Goal: Task Accomplishment & Management: Use online tool/utility

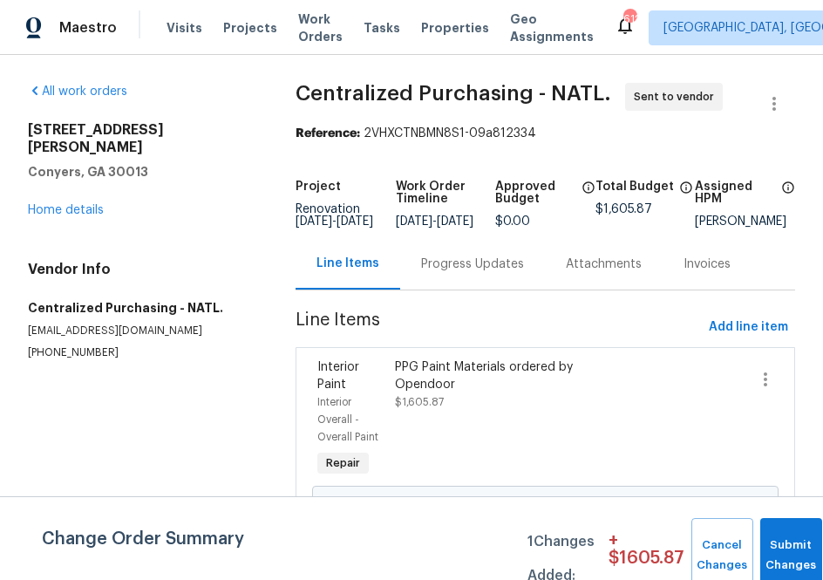
scroll to position [60, 0]
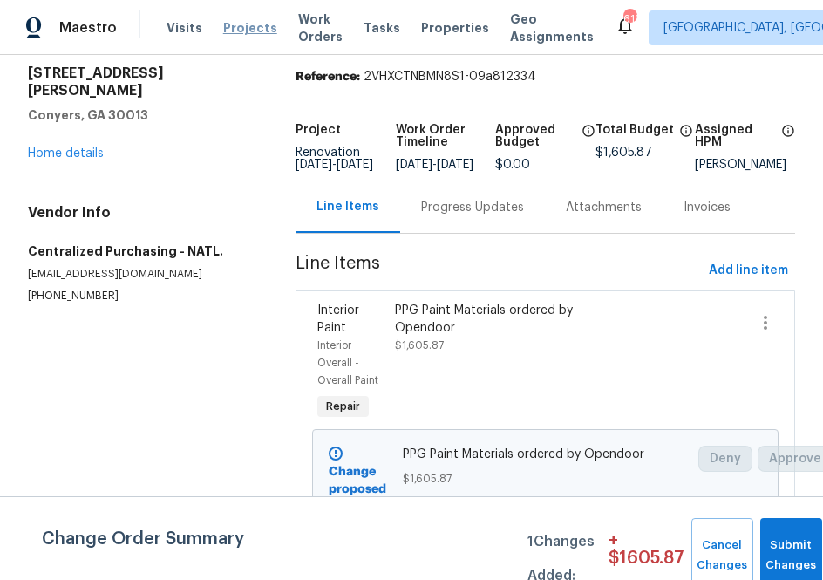
click at [226, 34] on span "Projects" at bounding box center [250, 27] width 54 height 17
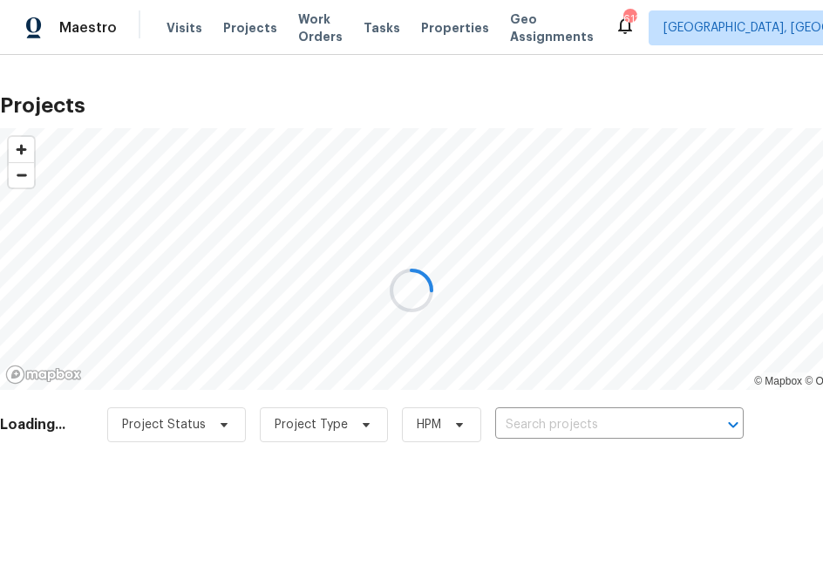
click at [581, 419] on div at bounding box center [411, 290] width 823 height 580
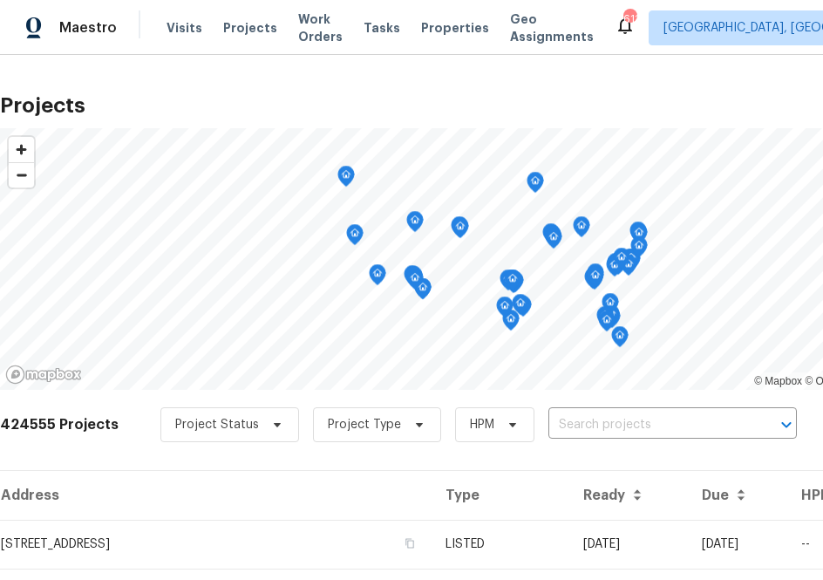
click at [581, 419] on input "text" at bounding box center [648, 424] width 200 height 27
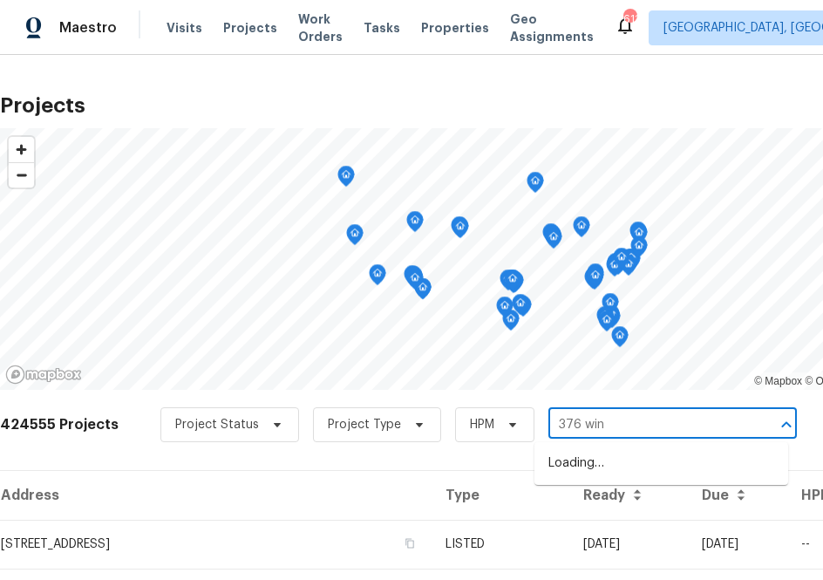
type input "376 win"
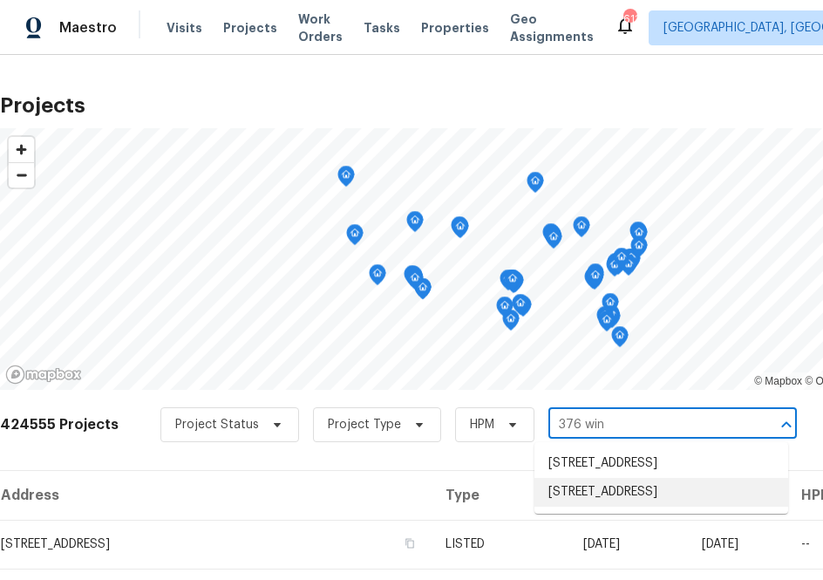
click at [602, 506] on li "[STREET_ADDRESS]" at bounding box center [661, 492] width 254 height 29
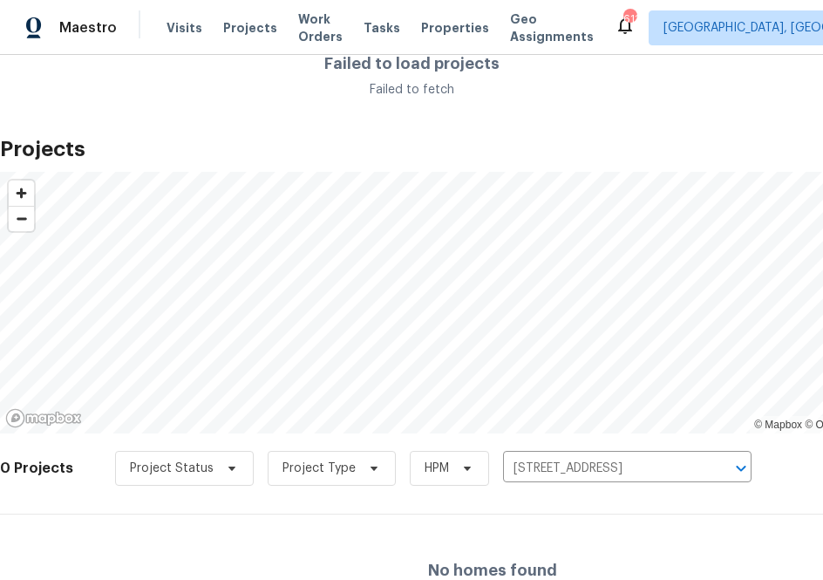
scroll to position [74, 0]
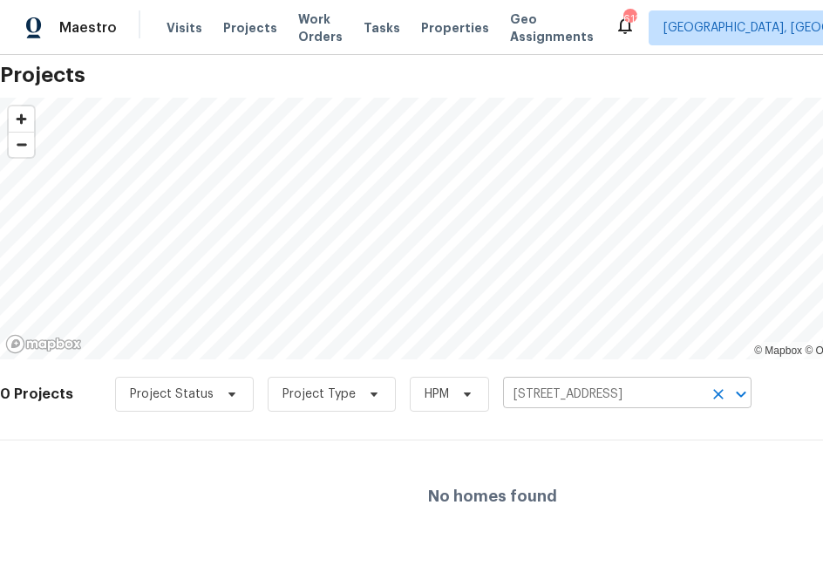
click at [578, 390] on input "[STREET_ADDRESS]" at bounding box center [603, 394] width 200 height 27
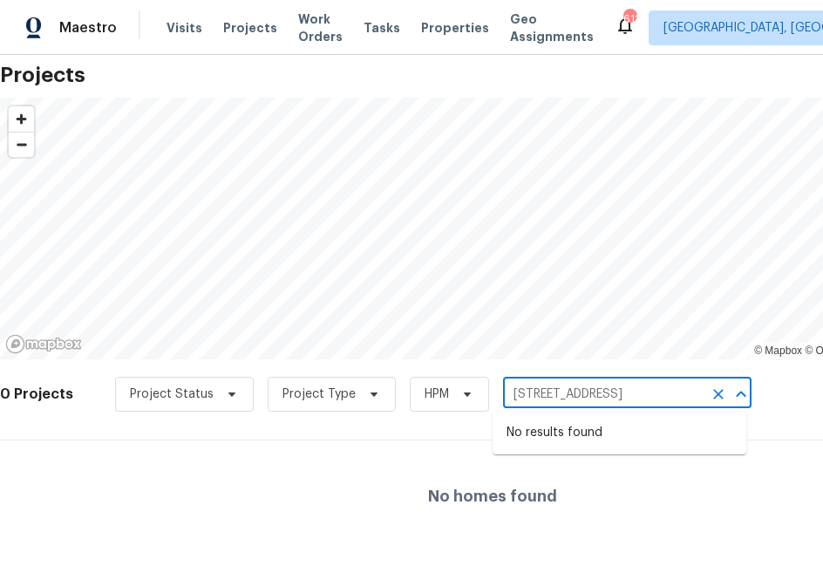
click at [573, 392] on input "[STREET_ADDRESS]" at bounding box center [603, 394] width 200 height 27
click at [663, 31] on span "[GEOGRAPHIC_DATA], [GEOGRAPHIC_DATA] + 45" at bounding box center [801, 27] width 277 height 17
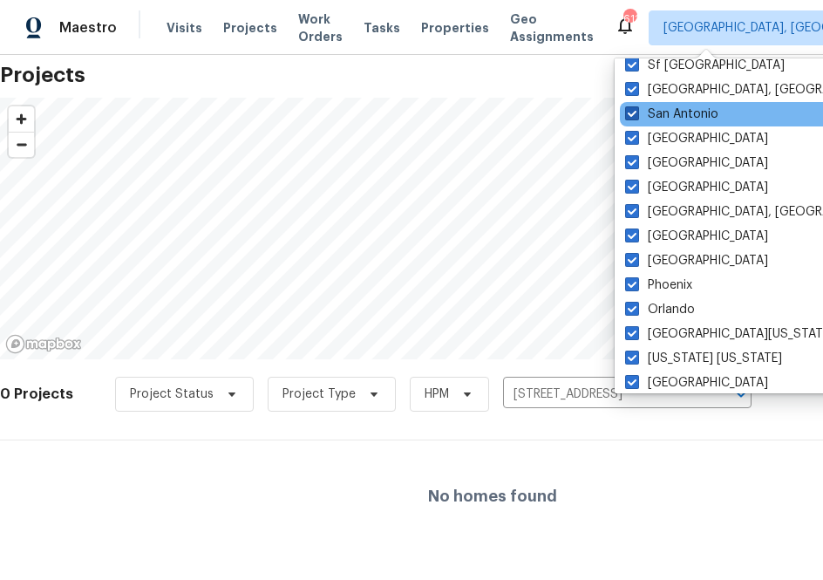
scroll to position [128, 0]
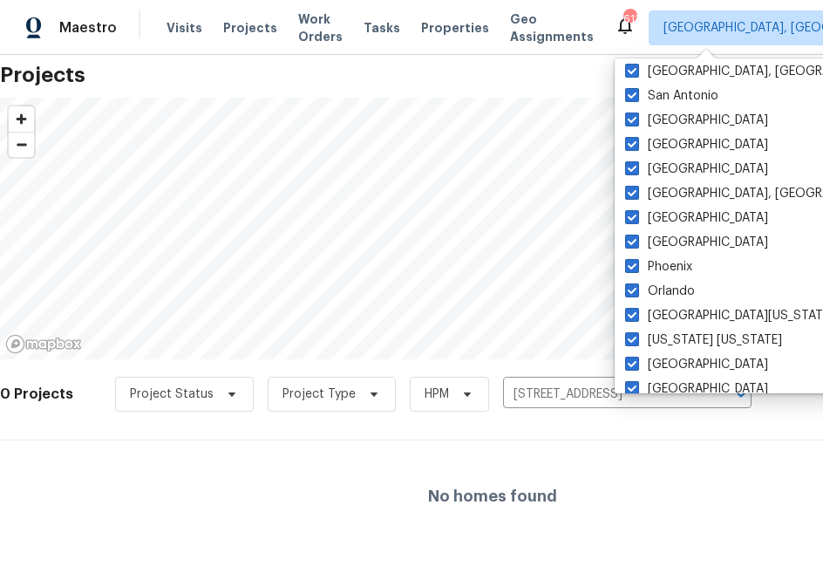
click at [457, 64] on div "Projects © Mapbox © OpenStreetMap Improve this map 0 Projects Project Status Pr…" at bounding box center [492, 301] width 985 height 499
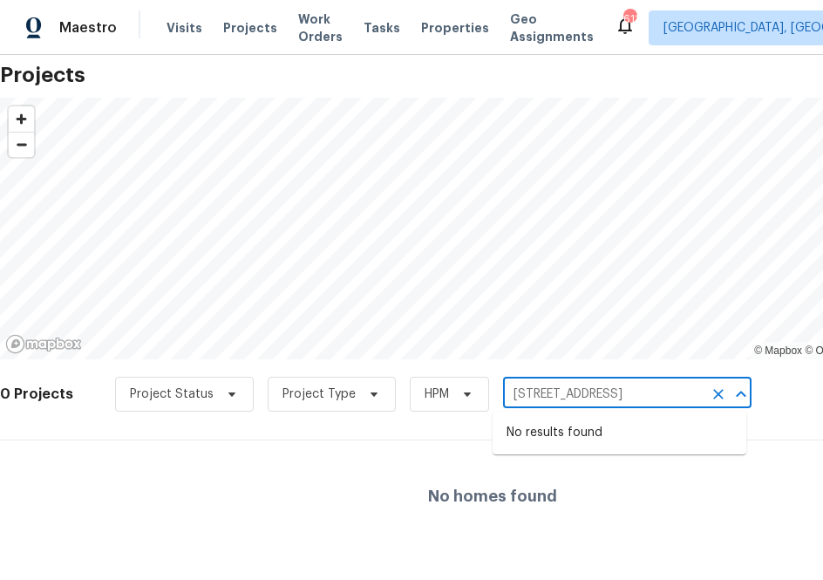
click at [526, 389] on input "[STREET_ADDRESS]" at bounding box center [603, 394] width 200 height 27
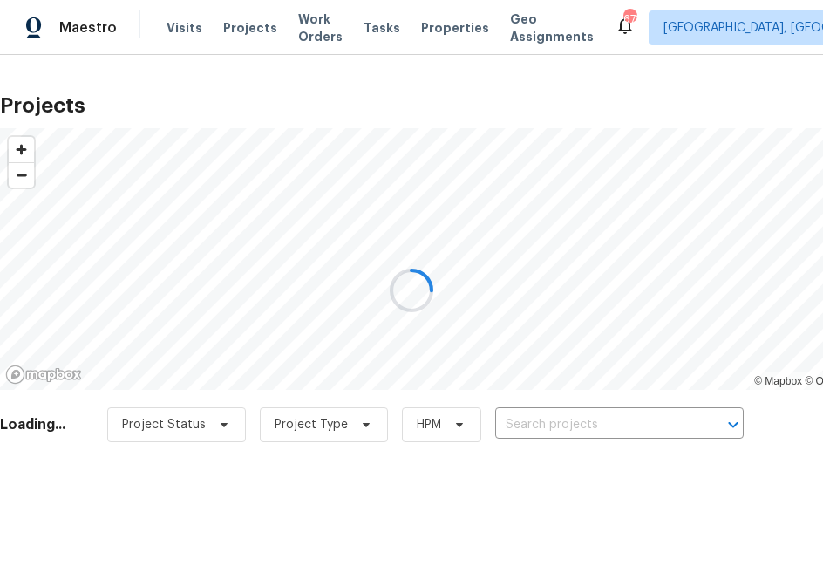
click at [555, 411] on div at bounding box center [411, 290] width 823 height 580
click at [555, 415] on div at bounding box center [411, 290] width 823 height 580
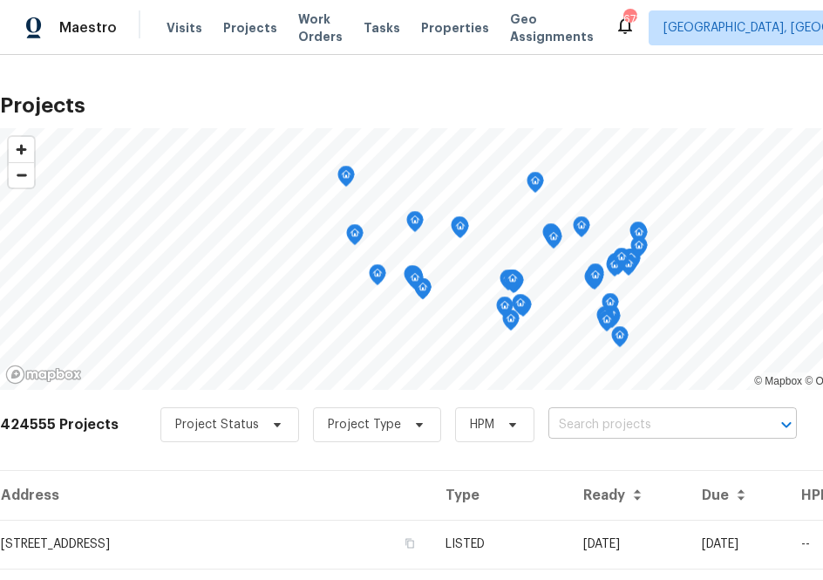
click at [558, 423] on input "text" at bounding box center [648, 424] width 200 height 27
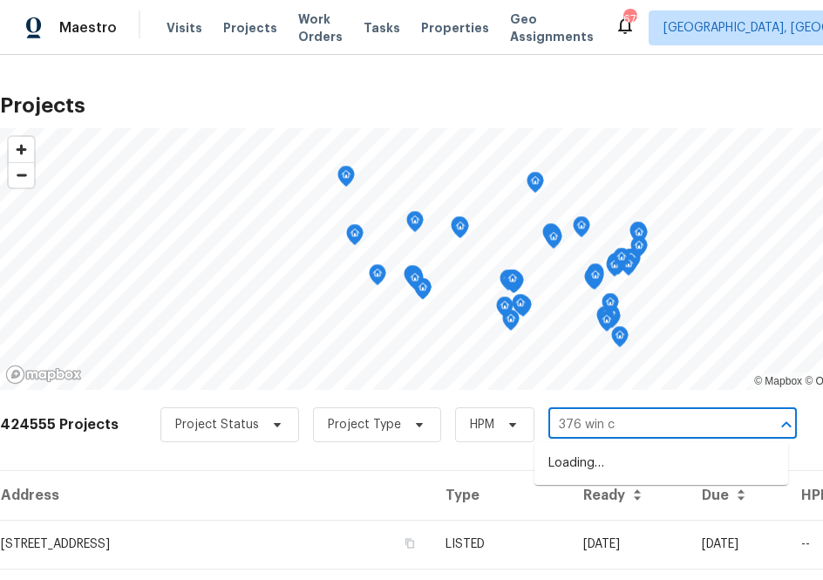
type input "376 win ct"
click at [597, 463] on li "[STREET_ADDRESS]" at bounding box center [661, 463] width 254 height 29
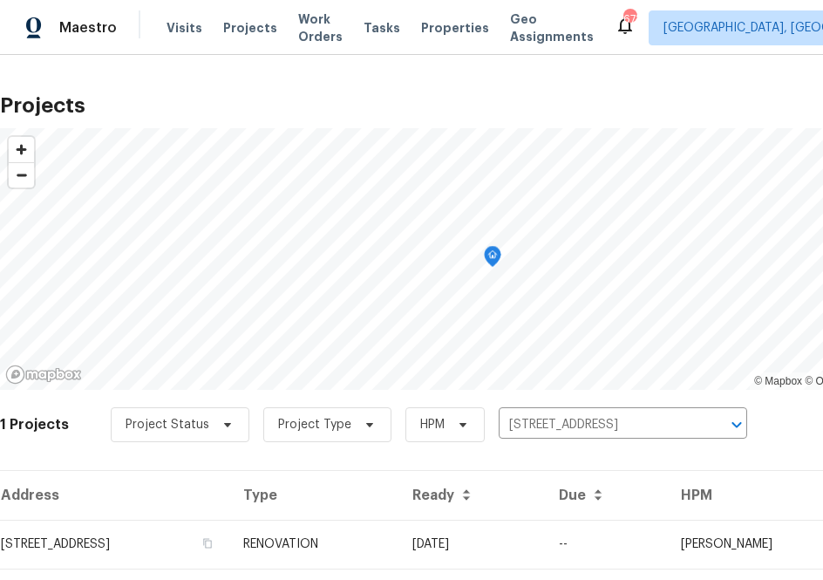
scroll to position [44, 0]
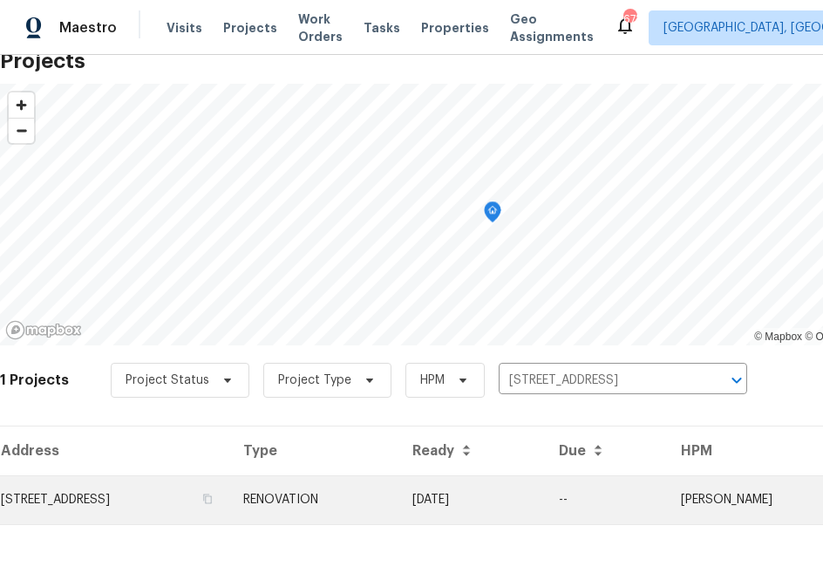
click at [215, 485] on td "[STREET_ADDRESS]" at bounding box center [114, 499] width 229 height 49
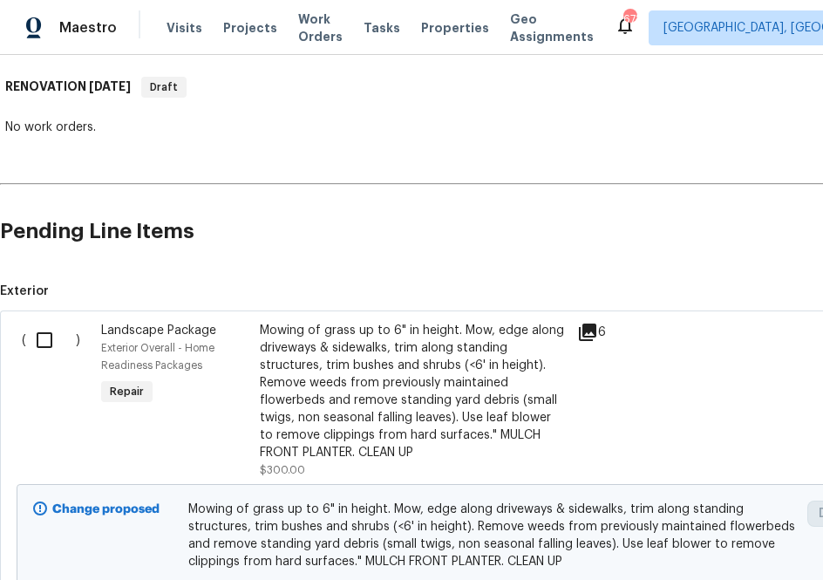
scroll to position [271, 162]
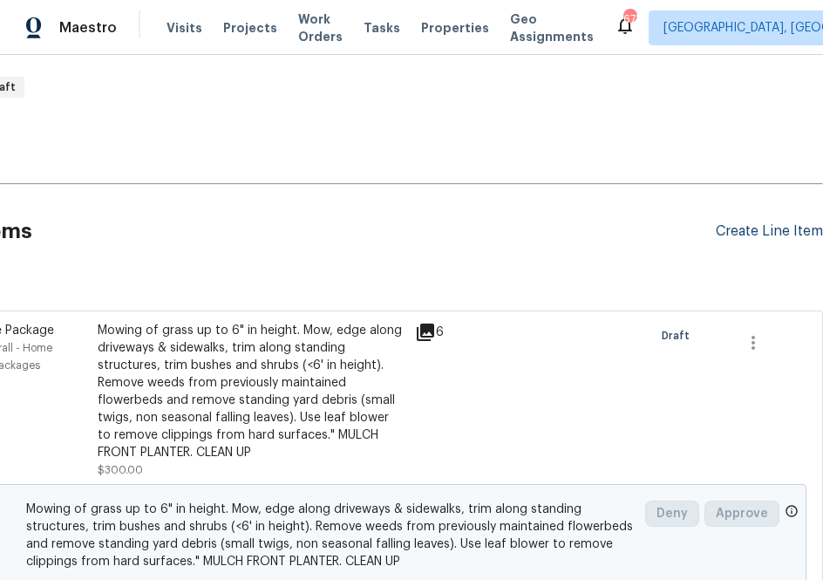
click at [738, 234] on div "Create Line Item" at bounding box center [769, 231] width 107 height 17
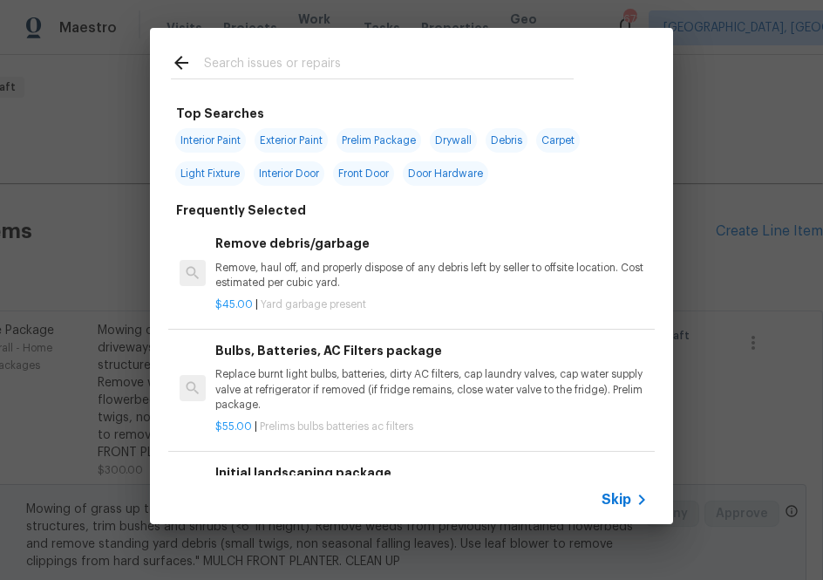
click at [617, 489] on div "Skip" at bounding box center [626, 499] width 51 height 21
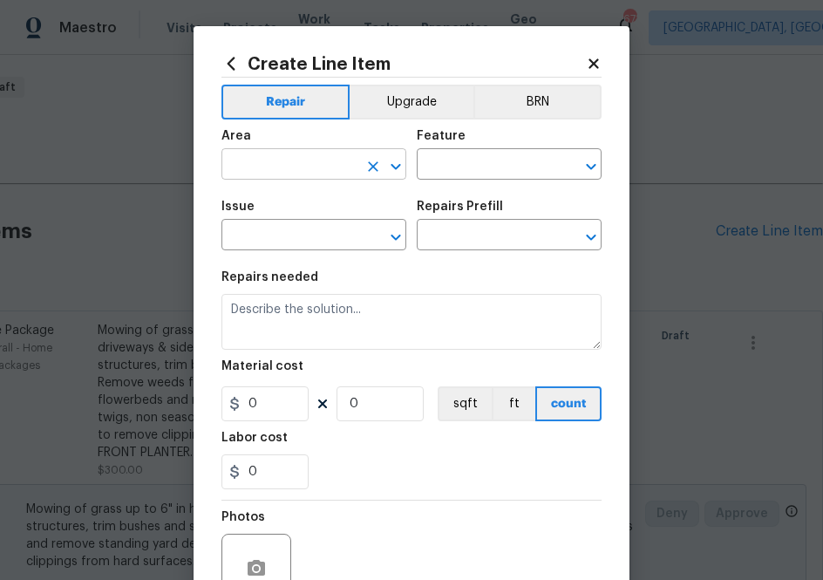
click at [337, 173] on input "text" at bounding box center [289, 166] width 136 height 27
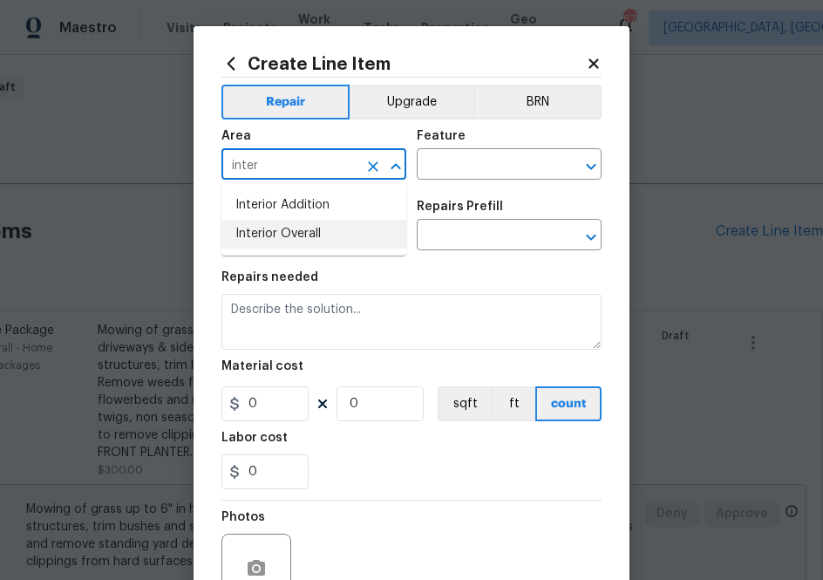
click at [318, 234] on li "Interior Overall" at bounding box center [313, 234] width 185 height 29
type input "Interior Overall"
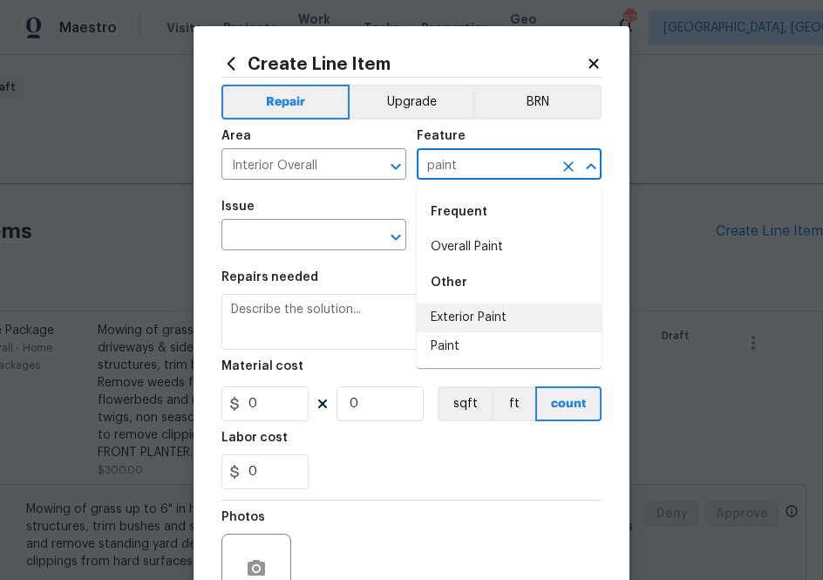
click at [478, 253] on li "Overall Paint" at bounding box center [509, 247] width 185 height 29
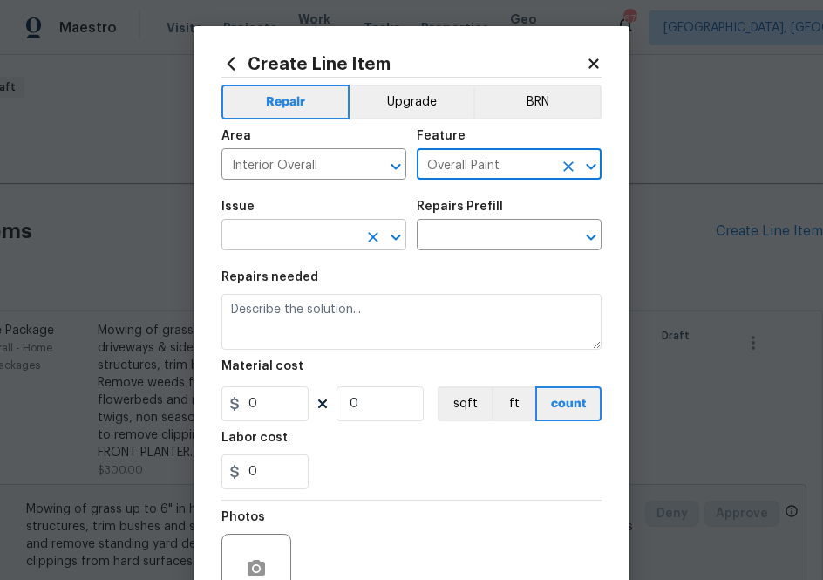
type input "Overall Paint"
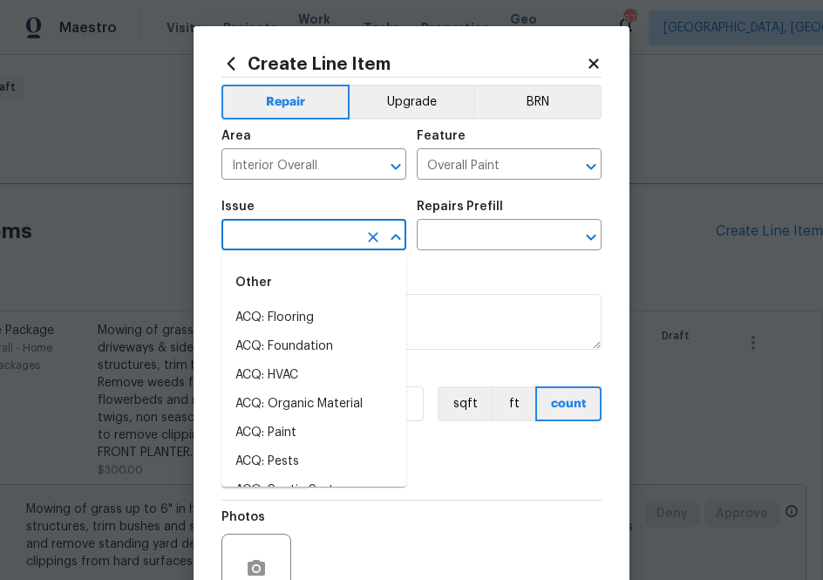
click at [256, 248] on input "text" at bounding box center [289, 236] width 136 height 27
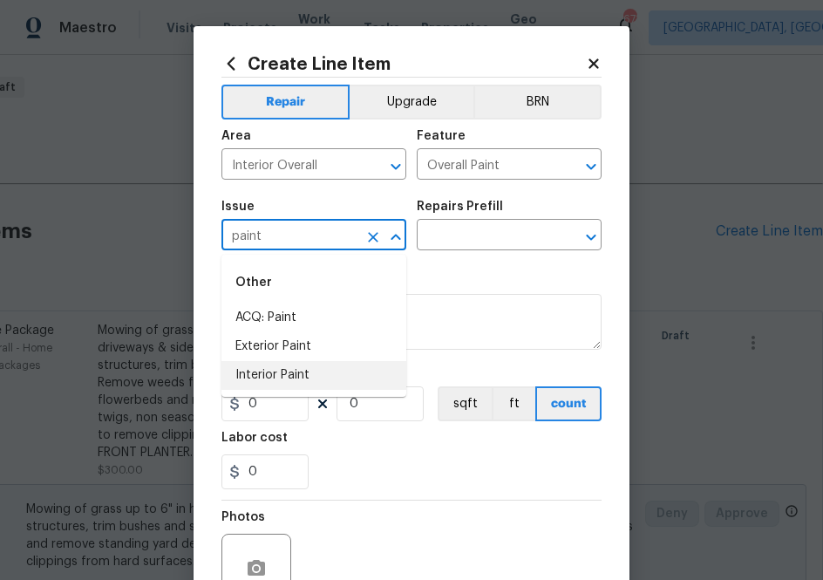
click at [287, 383] on li "Interior Paint" at bounding box center [313, 375] width 185 height 29
type input "Interior Paint"
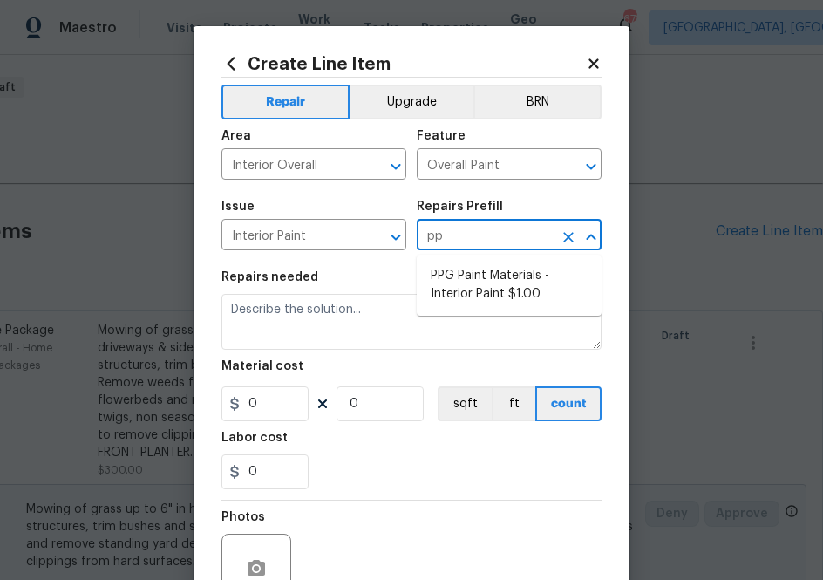
type input "ppg"
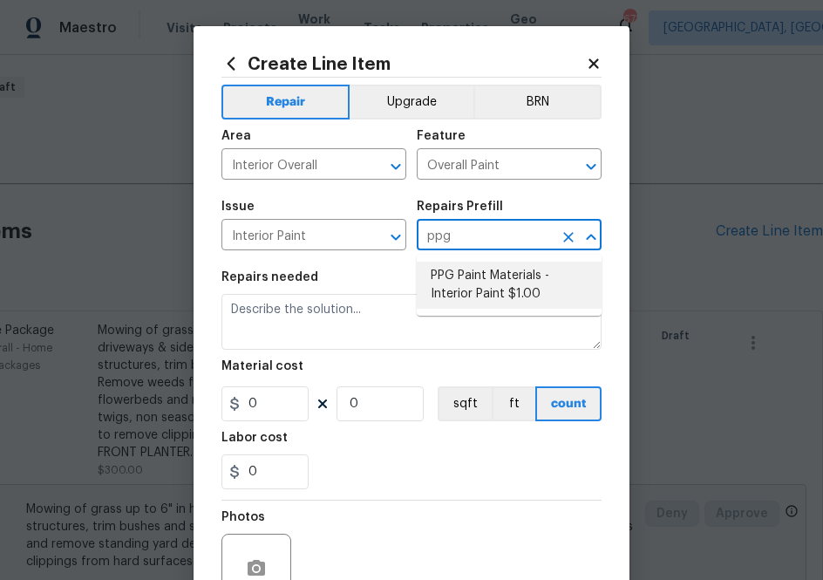
click at [484, 288] on li "PPG Paint Materials - Interior Paint $1.00" at bounding box center [509, 284] width 185 height 47
type textarea "PPG Paint Materials ordered by Opendoor"
type input "1"
type input "PPG Paint Materials - Interior Paint $1.00"
type input "1"
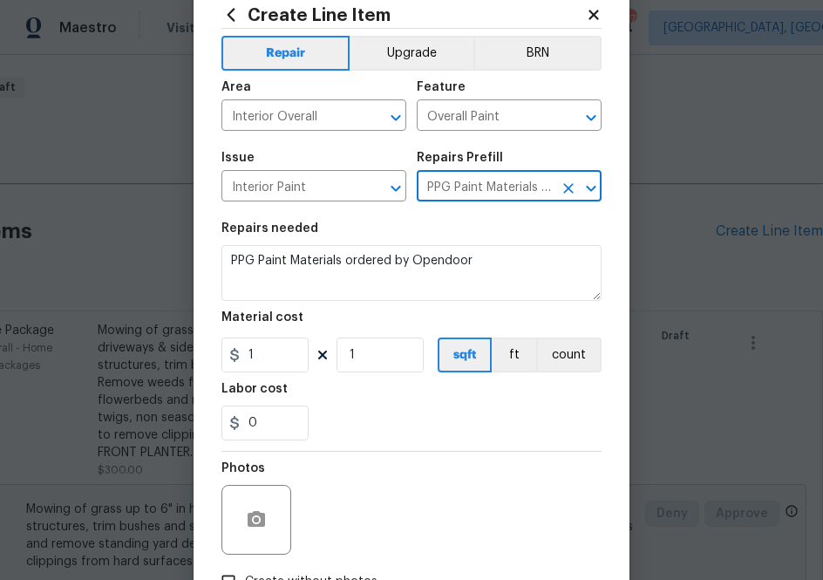
scroll to position [62, 0]
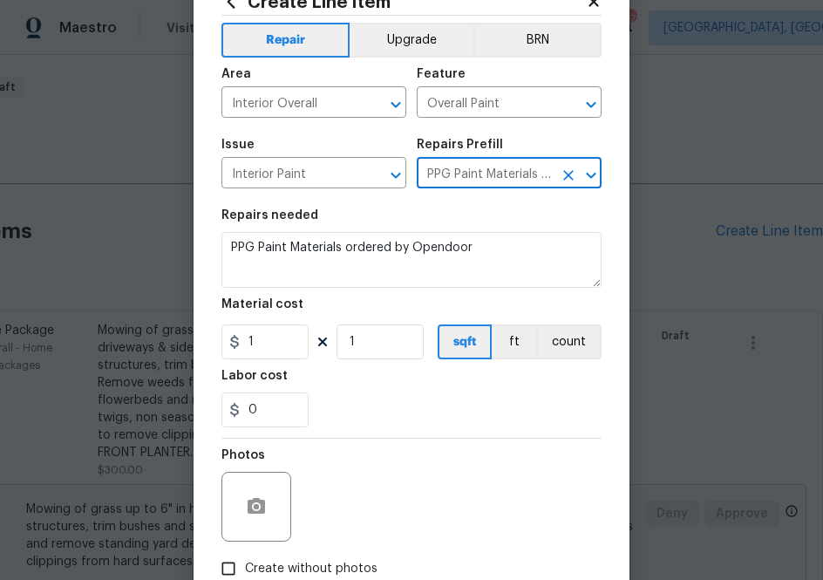
type input "PPG Paint Materials - Interior Paint $1.00"
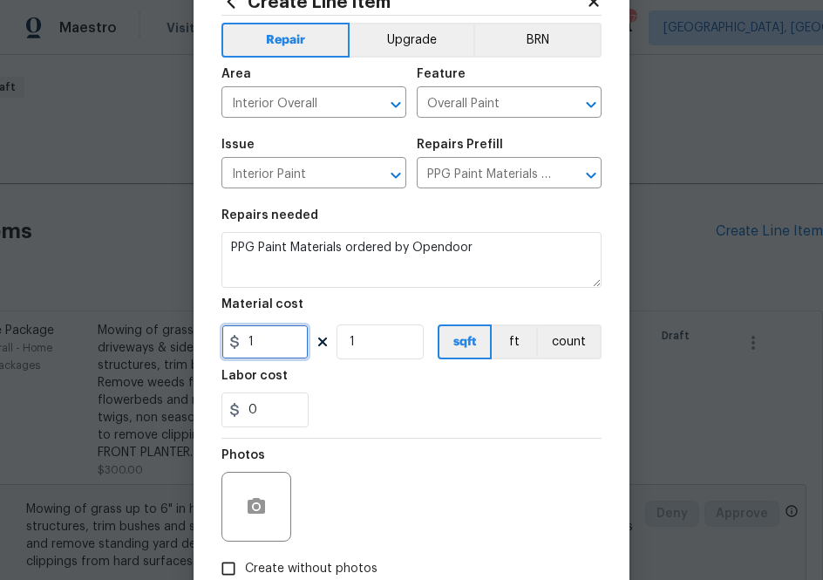
click at [270, 344] on input "1" at bounding box center [264, 341] width 87 height 35
click at [274, 342] on input "1" at bounding box center [264, 341] width 87 height 35
paste input "431.5"
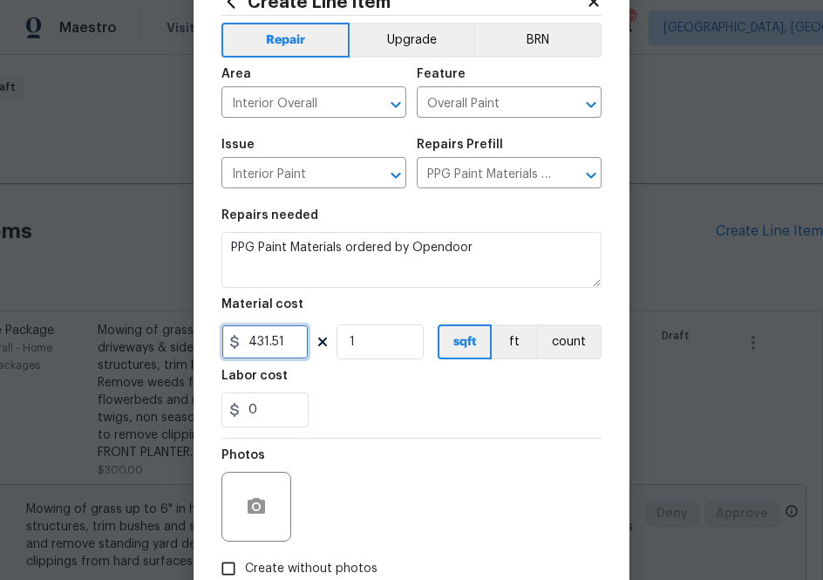
scroll to position [172, 0]
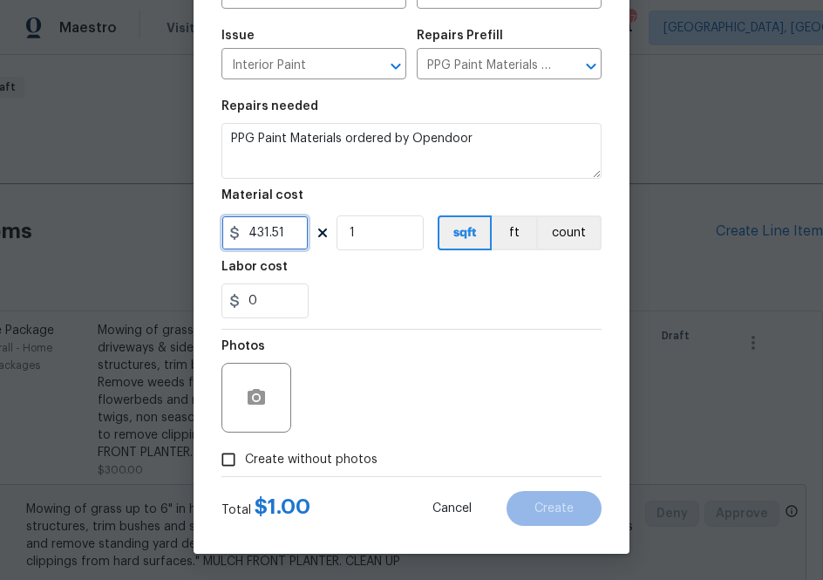
type input "431.51"
click at [359, 460] on span "Create without photos" at bounding box center [311, 460] width 132 height 18
click at [245, 460] on input "Create without photos" at bounding box center [228, 459] width 33 height 33
checkbox input "true"
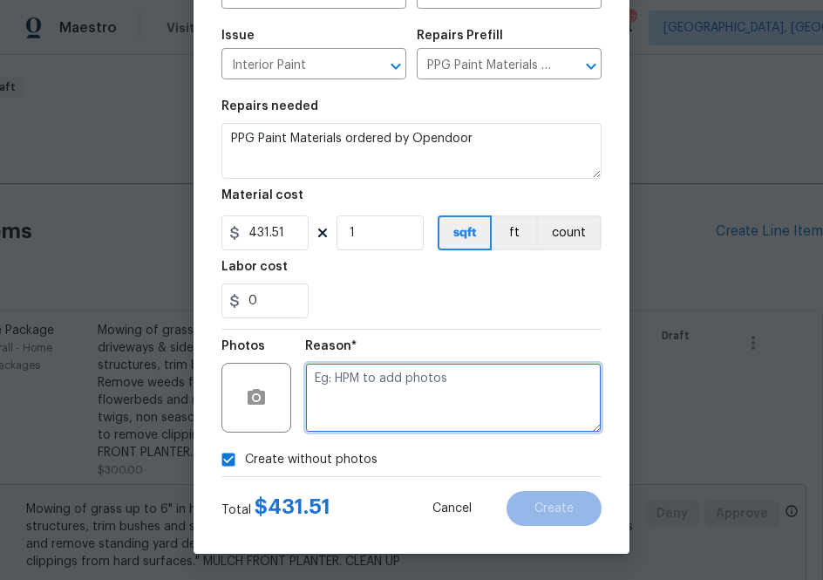
click at [383, 405] on textarea at bounding box center [453, 398] width 296 height 70
type textarea "na"
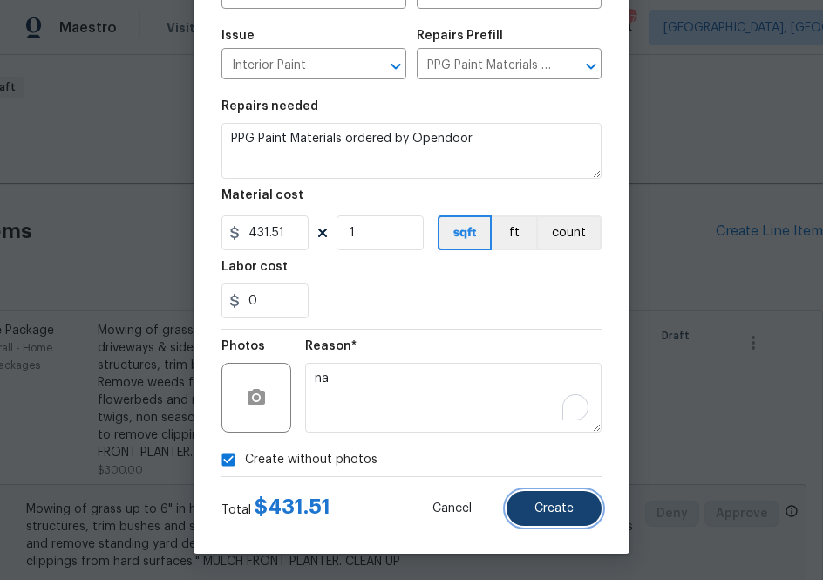
click at [564, 517] on button "Create" at bounding box center [553, 508] width 95 height 35
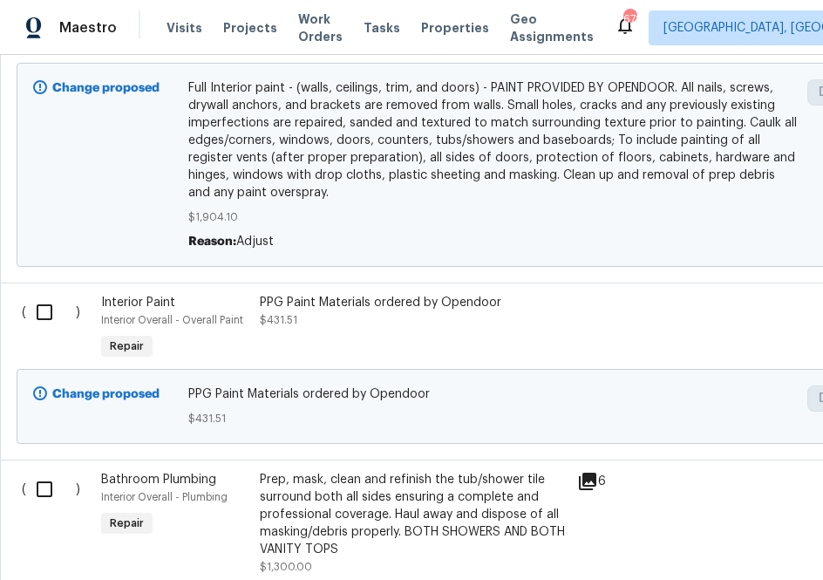
scroll to position [4240, 0]
click at [44, 302] on input "checkbox" at bounding box center [51, 311] width 50 height 37
checkbox input "true"
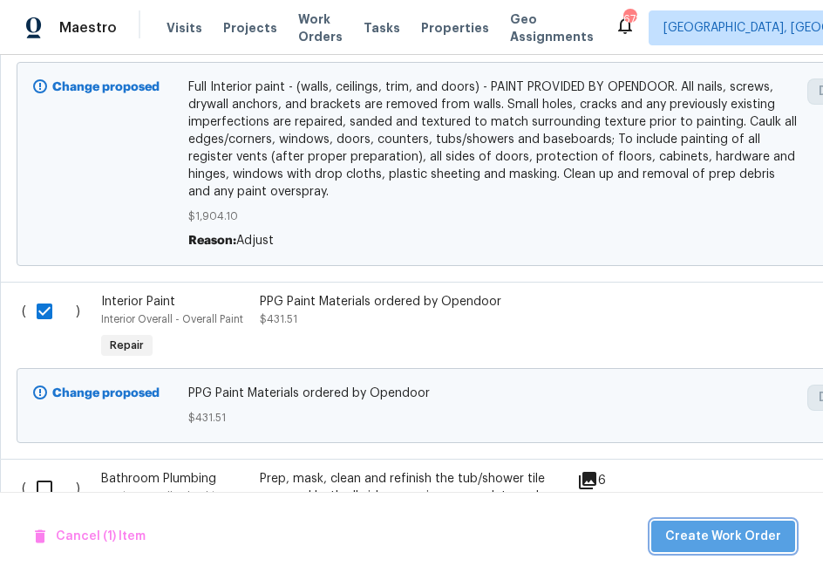
click at [757, 531] on span "Create Work Order" at bounding box center [723, 537] width 116 height 22
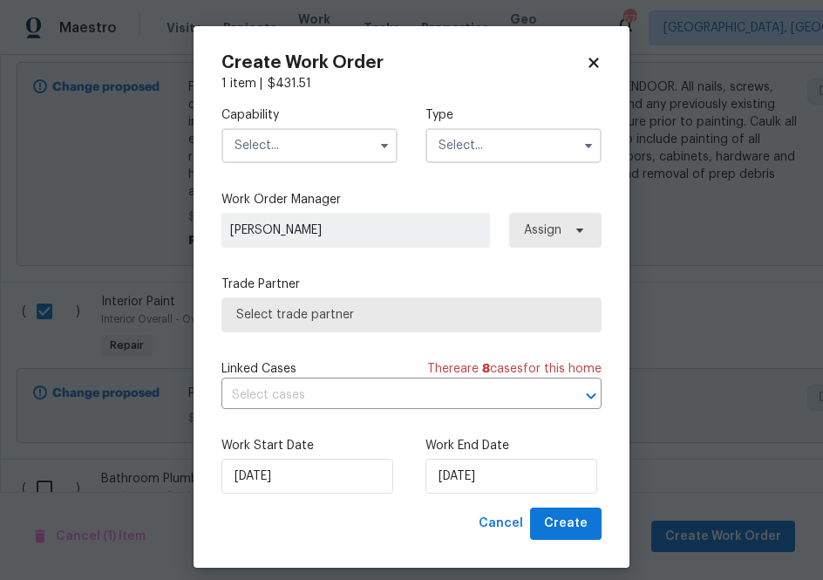
click at [333, 145] on input "text" at bounding box center [309, 145] width 176 height 35
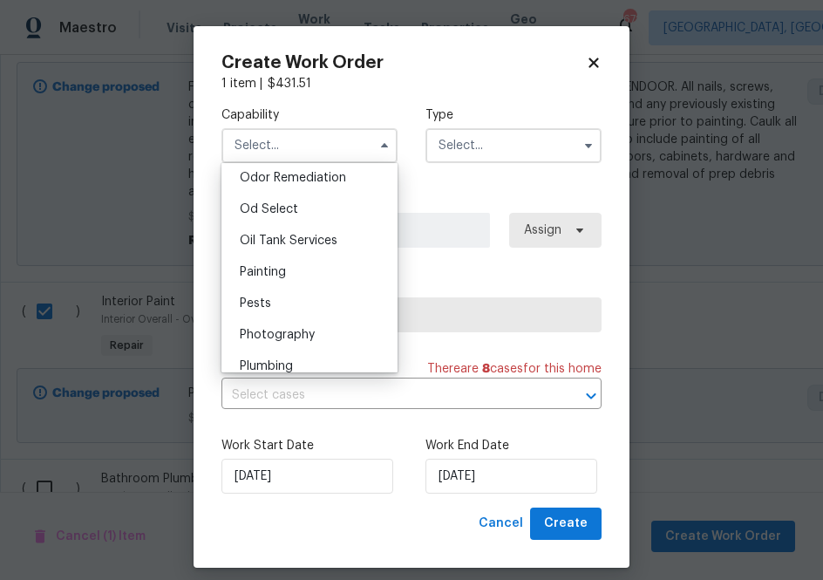
scroll to position [1384, 0]
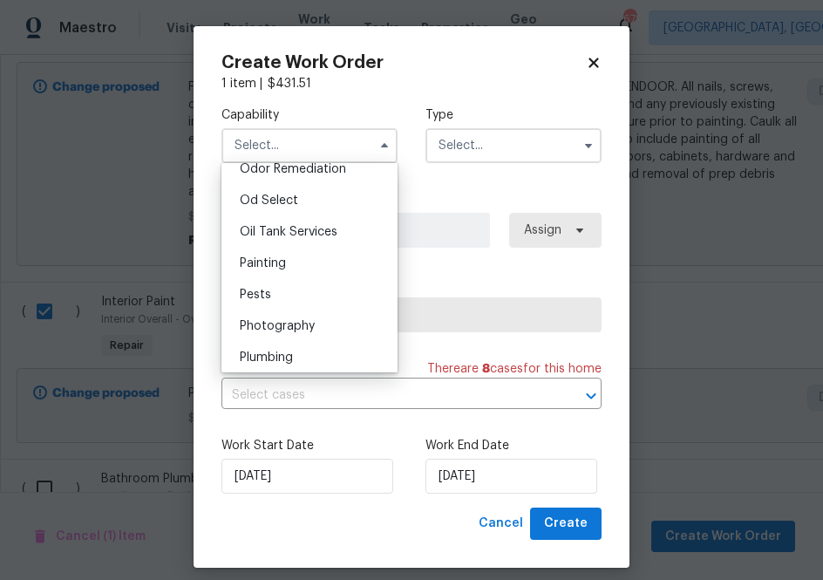
click at [318, 269] on div "Painting" at bounding box center [309, 263] width 167 height 31
type input "Painting"
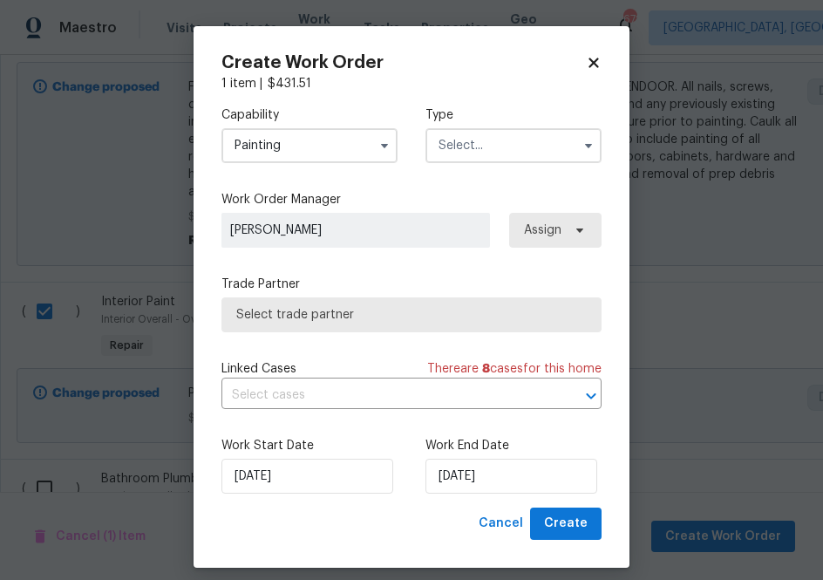
click at [451, 158] on input "text" at bounding box center [513, 145] width 176 height 35
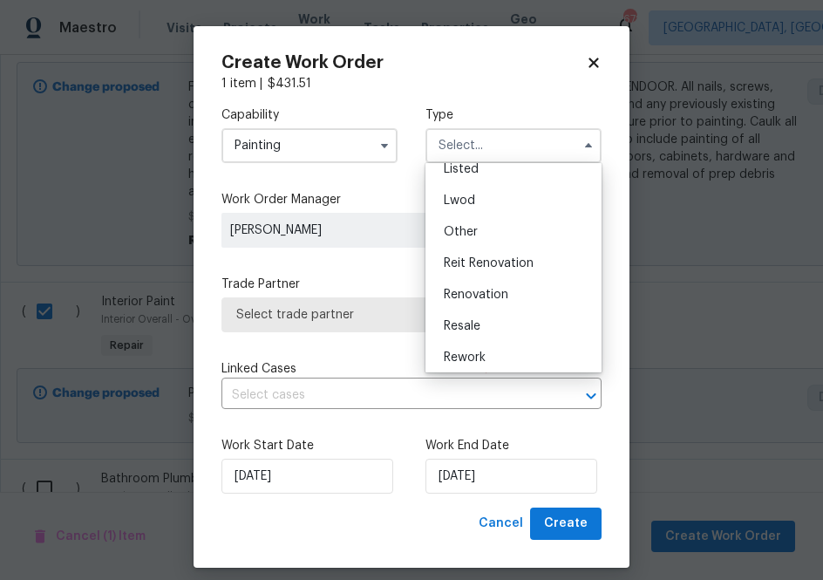
scroll to position [200, 0]
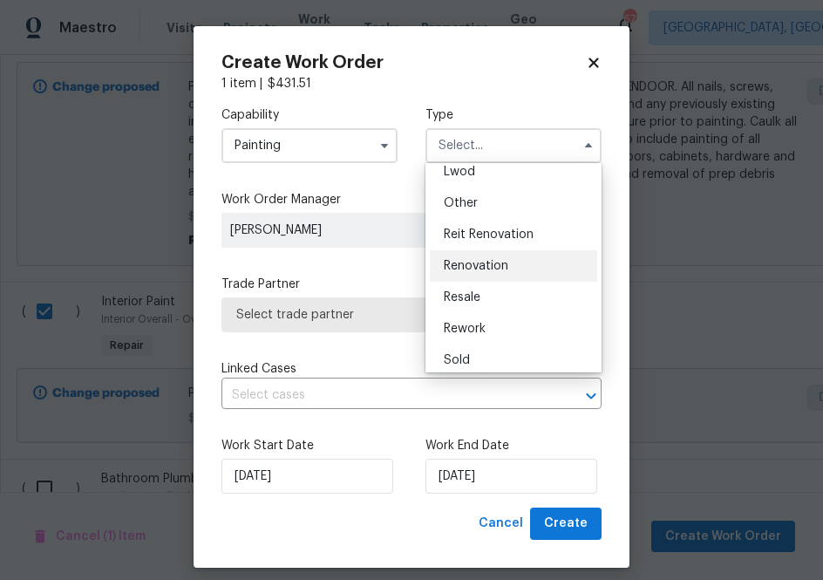
click at [465, 276] on div "Renovation" at bounding box center [513, 265] width 167 height 31
type input "Renovation"
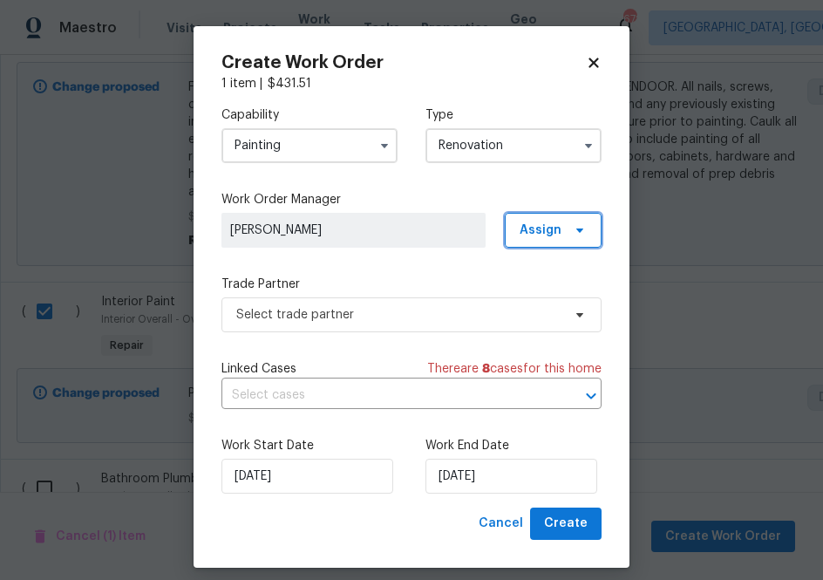
click at [556, 227] on span "Assign" at bounding box center [540, 229] width 42 height 17
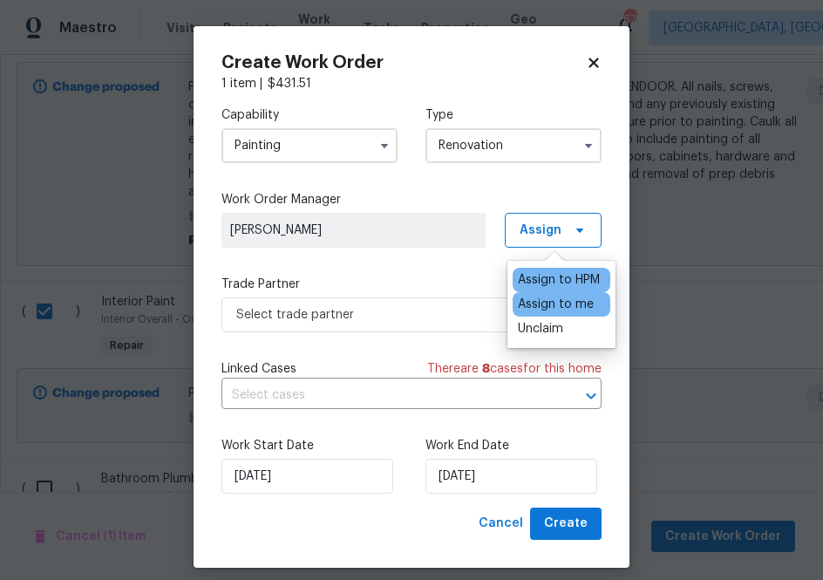
click at [553, 308] on div "Assign to me" at bounding box center [556, 303] width 76 height 17
click at [540, 304] on div "Assign to me" at bounding box center [556, 303] width 76 height 17
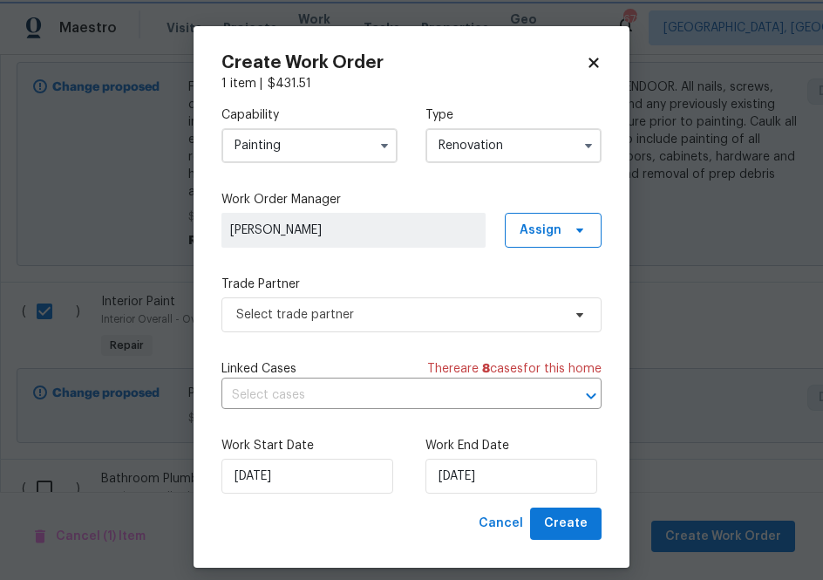
click at [398, 287] on label "Trade Partner" at bounding box center [411, 283] width 380 height 17
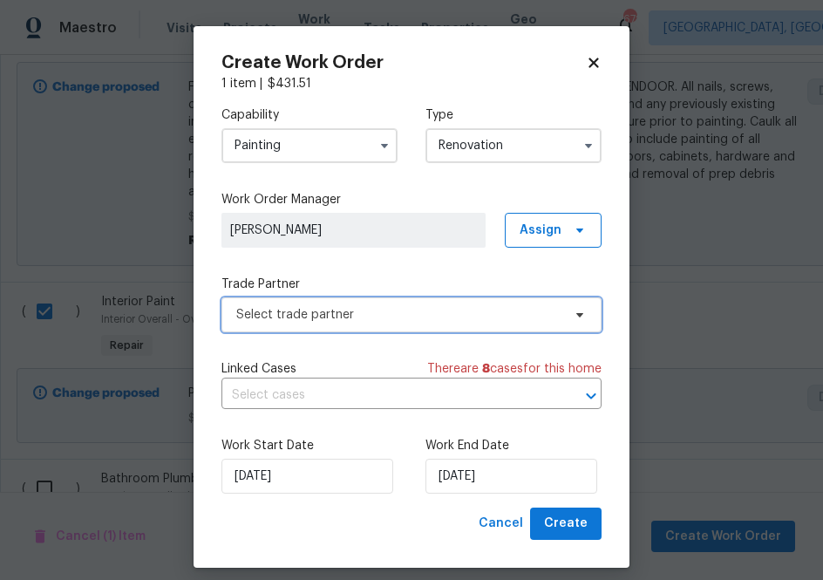
click at [398, 315] on span "Select trade partner" at bounding box center [398, 314] width 325 height 17
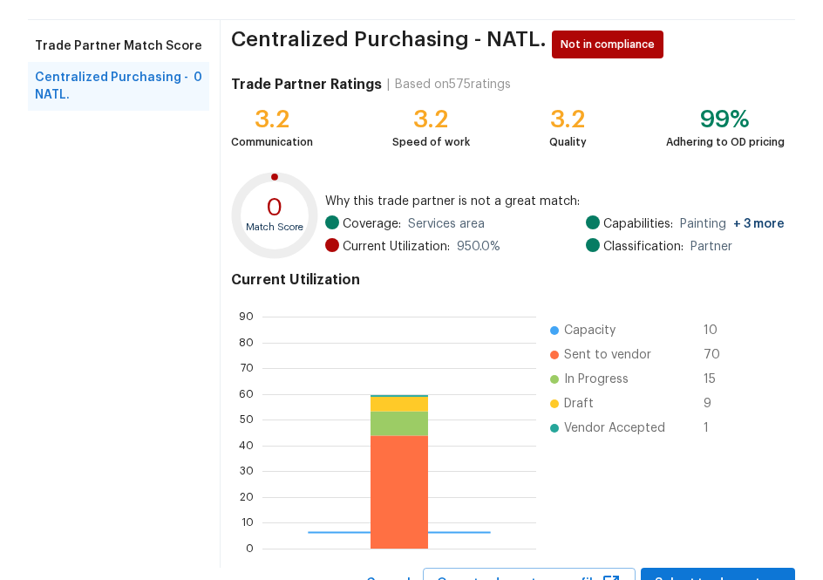
scroll to position [187, 0]
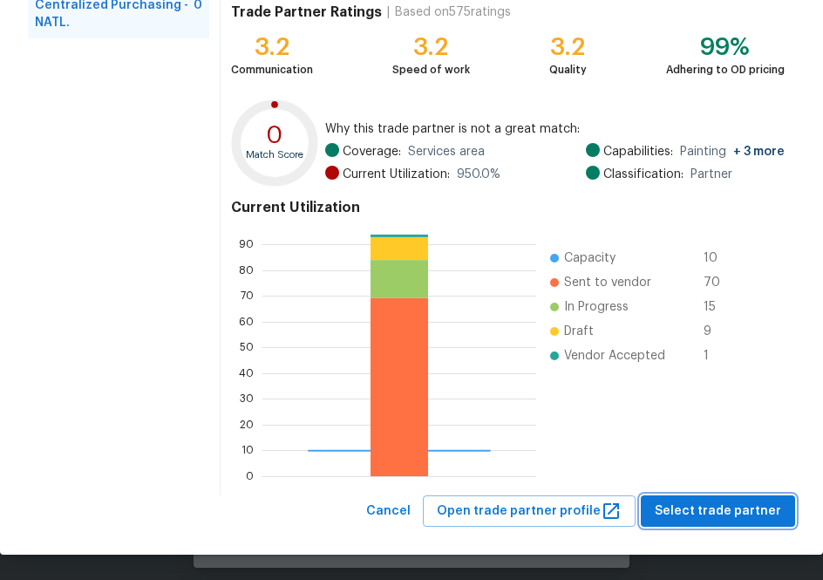
click at [698, 505] on span "Select trade partner" at bounding box center [718, 511] width 126 height 22
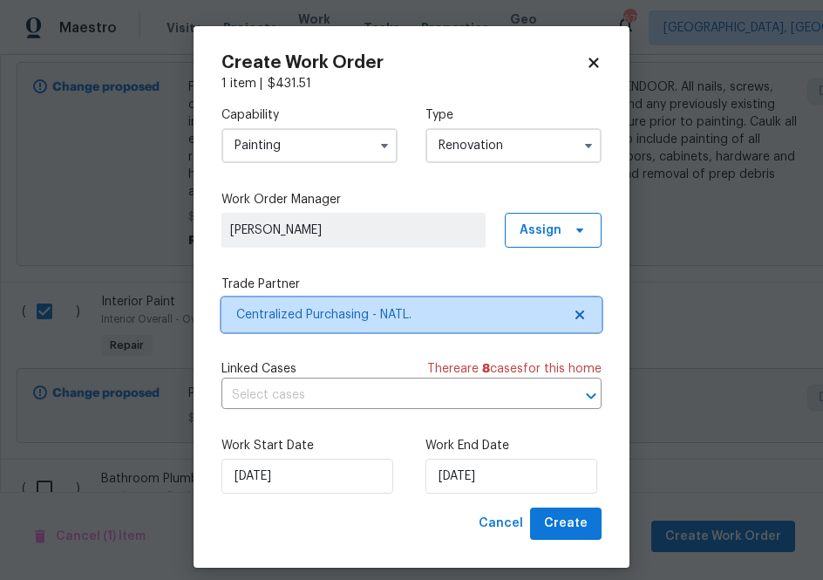
scroll to position [0, 0]
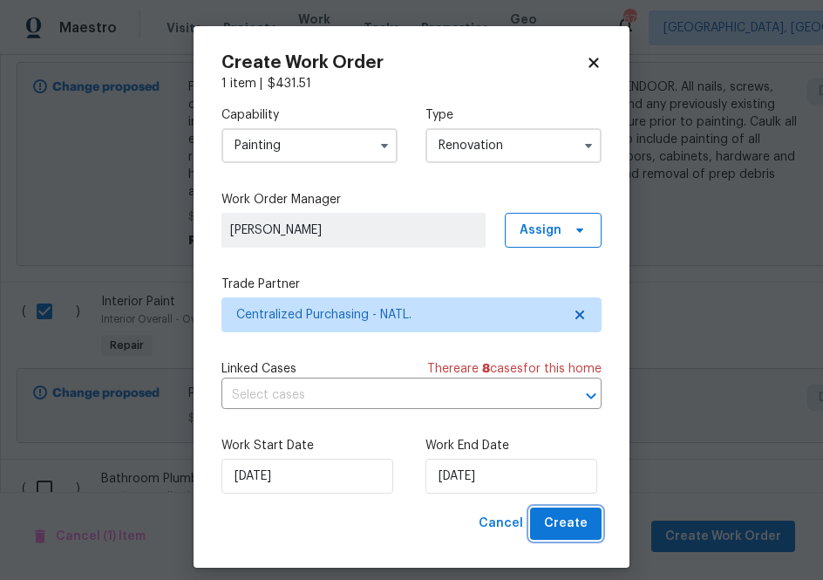
click at [563, 518] on span "Create" at bounding box center [566, 524] width 44 height 22
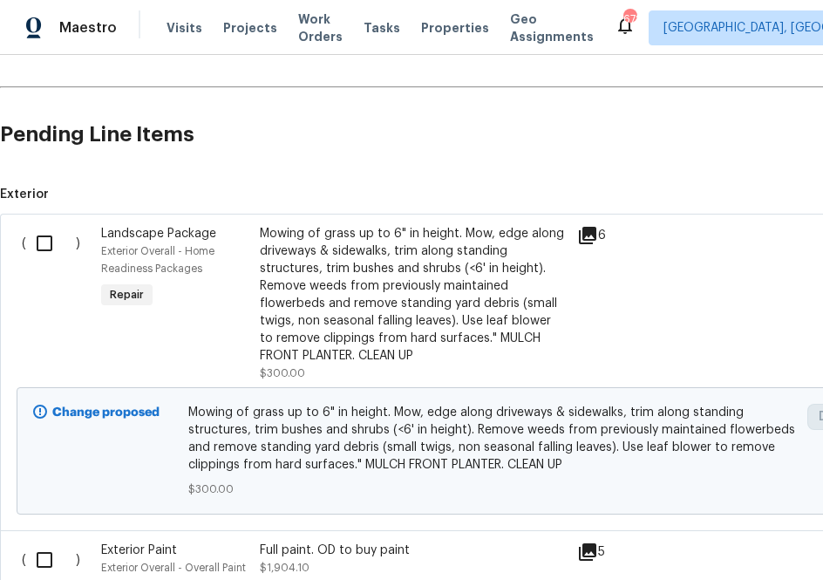
scroll to position [270, 0]
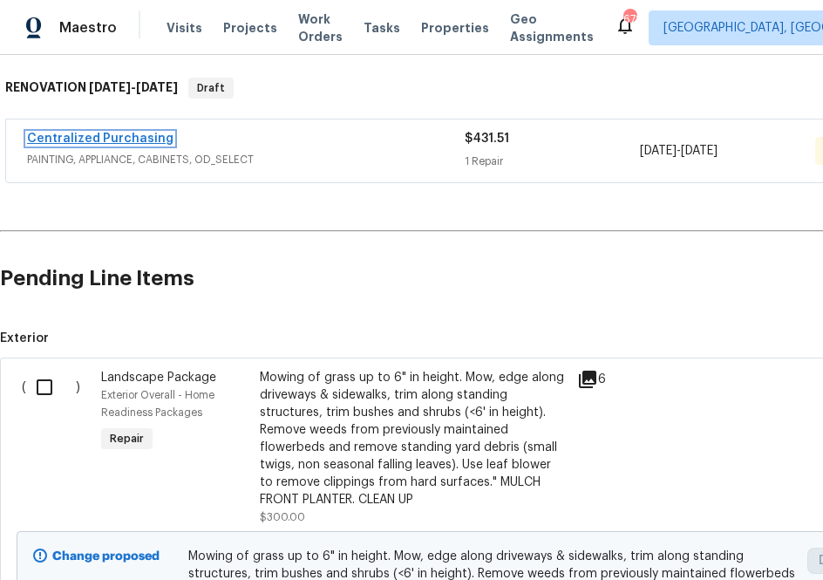
click at [144, 133] on link "Centralized Purchasing" at bounding box center [100, 138] width 146 height 12
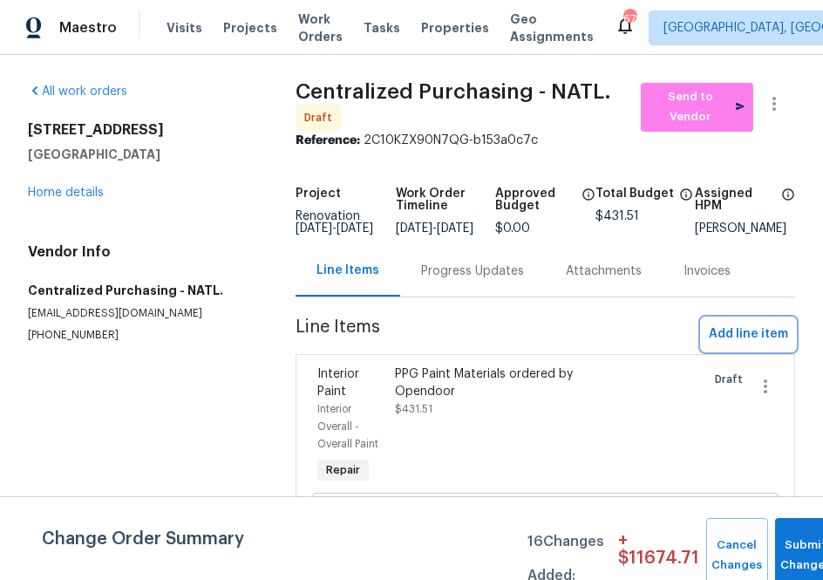
click at [763, 345] on span "Add line item" at bounding box center [748, 334] width 79 height 22
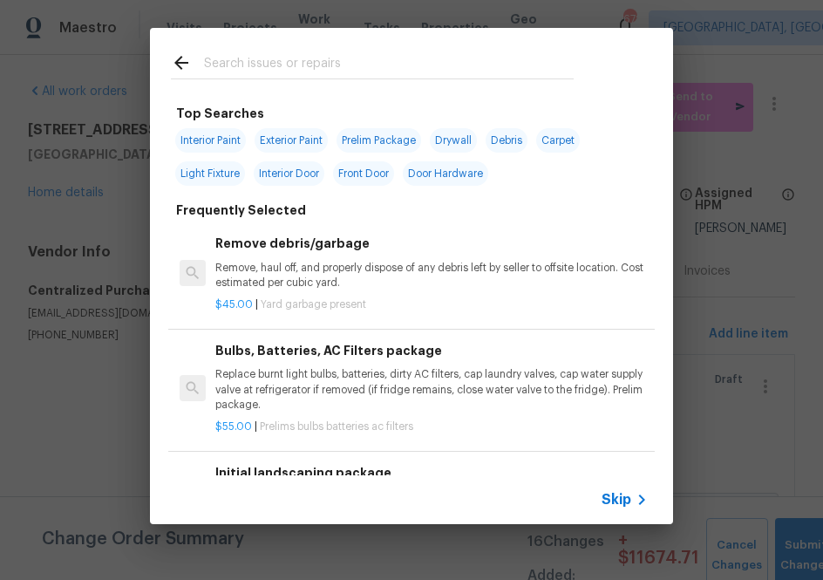
click at [621, 491] on span "Skip" at bounding box center [616, 499] width 30 height 17
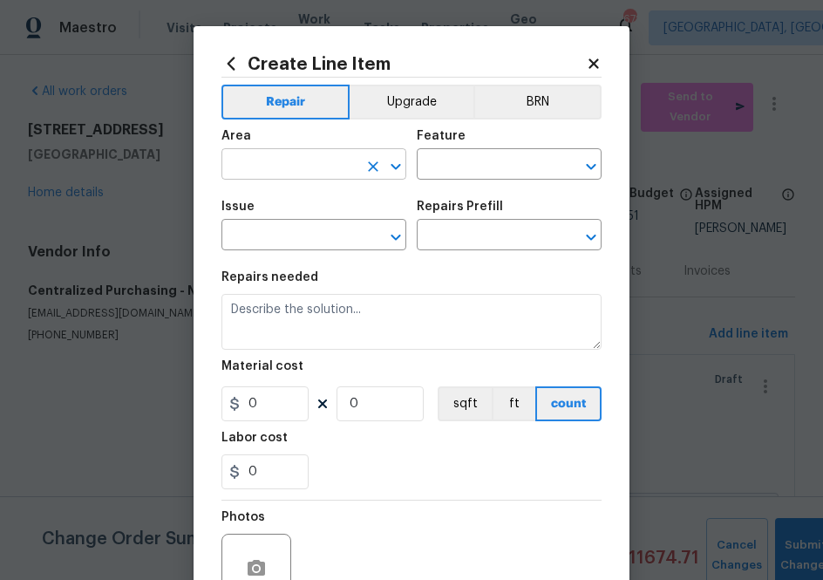
click at [341, 164] on input "text" at bounding box center [289, 166] width 136 height 27
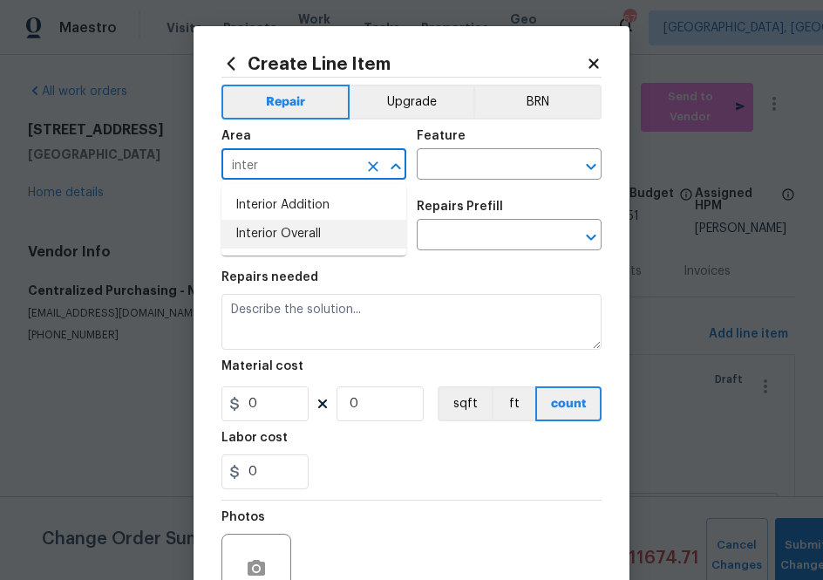
click at [337, 227] on li "Interior Overall" at bounding box center [313, 234] width 185 height 29
type input "Interior Overall"
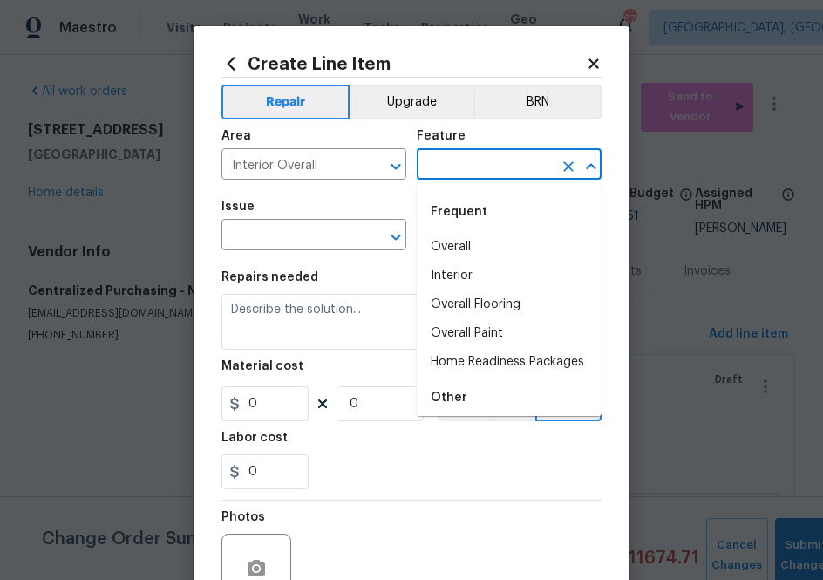
type input "p"
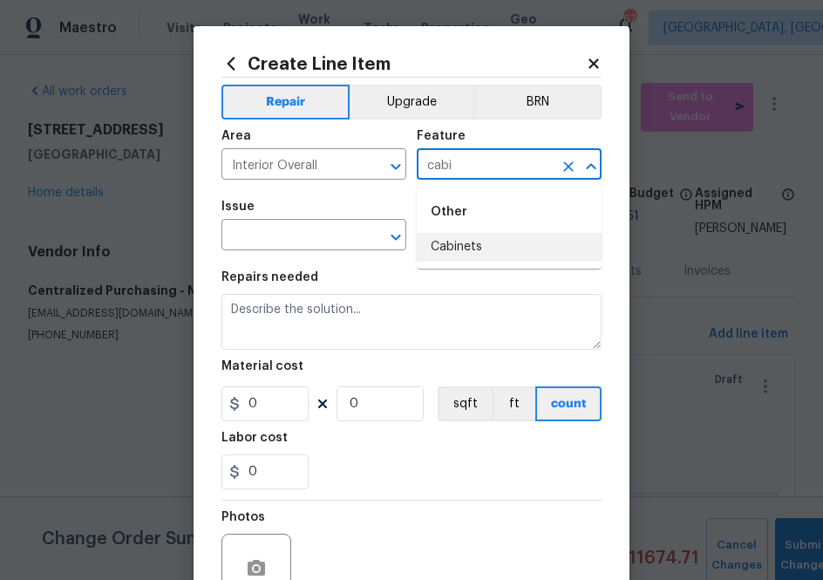
click at [429, 253] on li "Cabinets" at bounding box center [509, 247] width 185 height 29
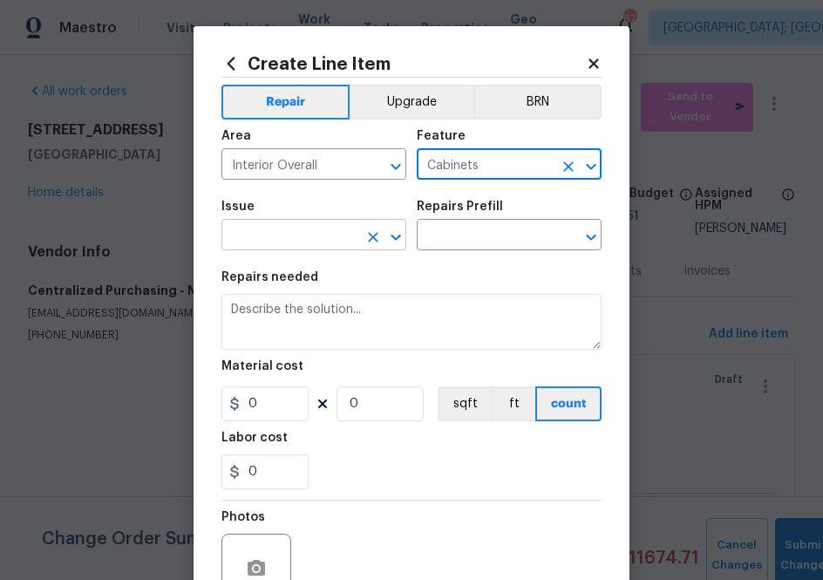
type input "Cabinets"
click at [312, 248] on input "text" at bounding box center [289, 236] width 136 height 27
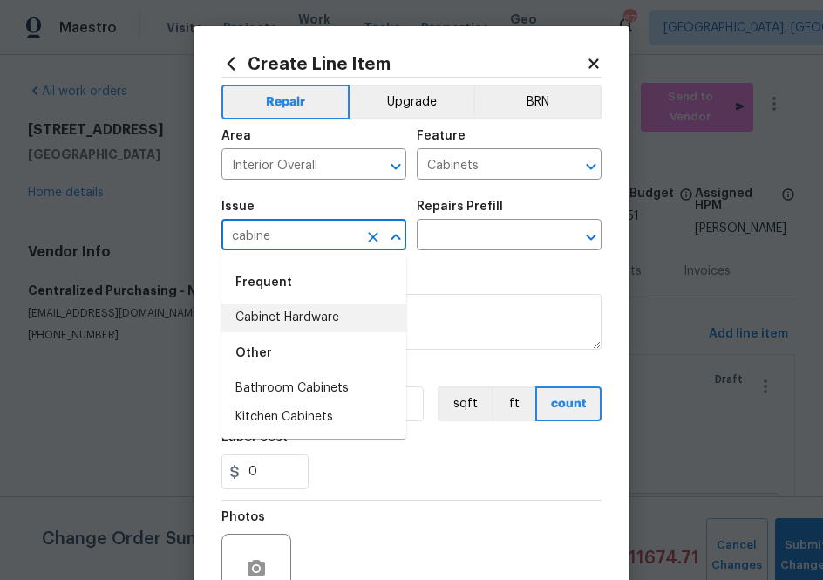
click at [316, 319] on li "Cabinet Hardware" at bounding box center [313, 317] width 185 height 29
type input "Cabinet Hardware"
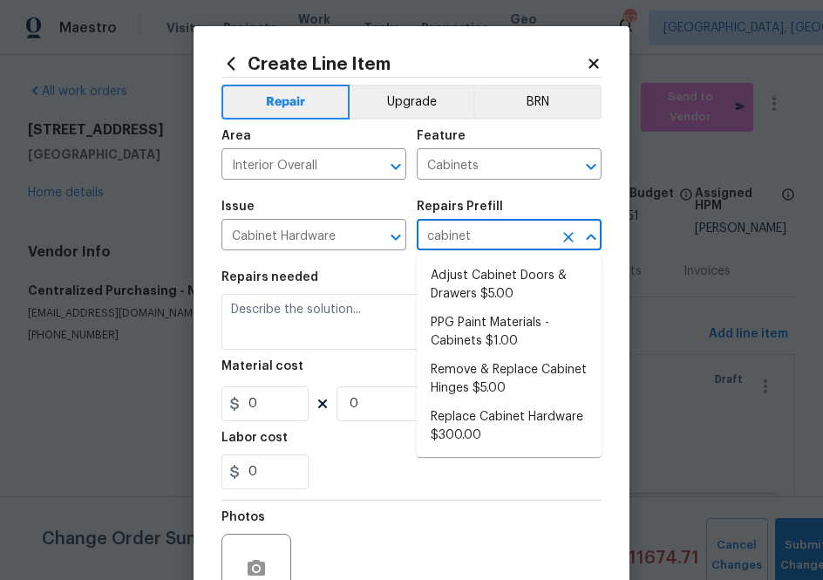
type input "cabinets"
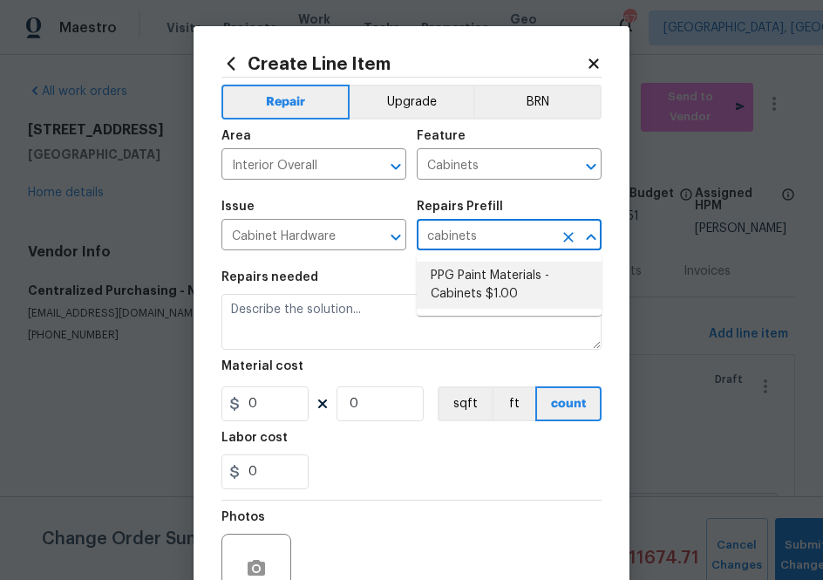
click at [477, 300] on li "PPG Paint Materials - Cabinets $1.00" at bounding box center [509, 284] width 185 height 47
type input "PPG Paint Materials - Cabinets $1.00"
type textarea "PPG Paint Materials ordered by Opendoor"
type input "1"
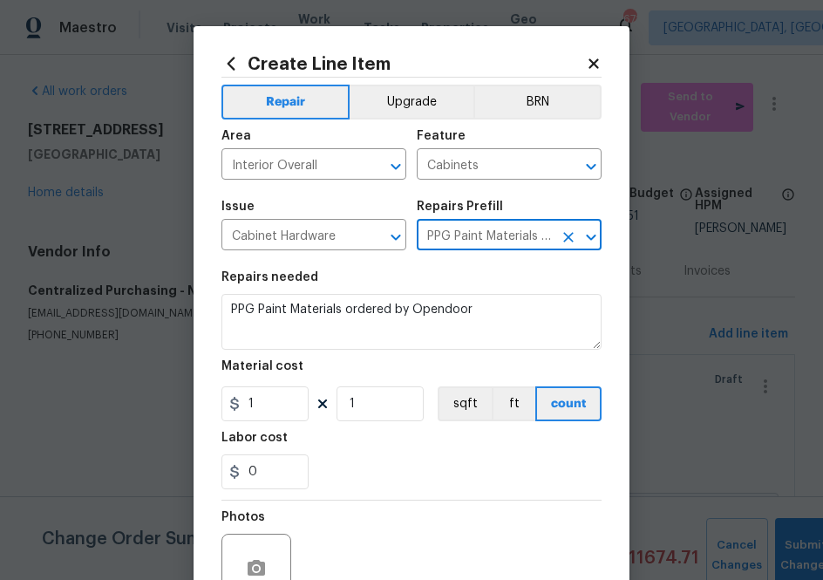
type input "PPG Paint Materials - Cabinets $1.00"
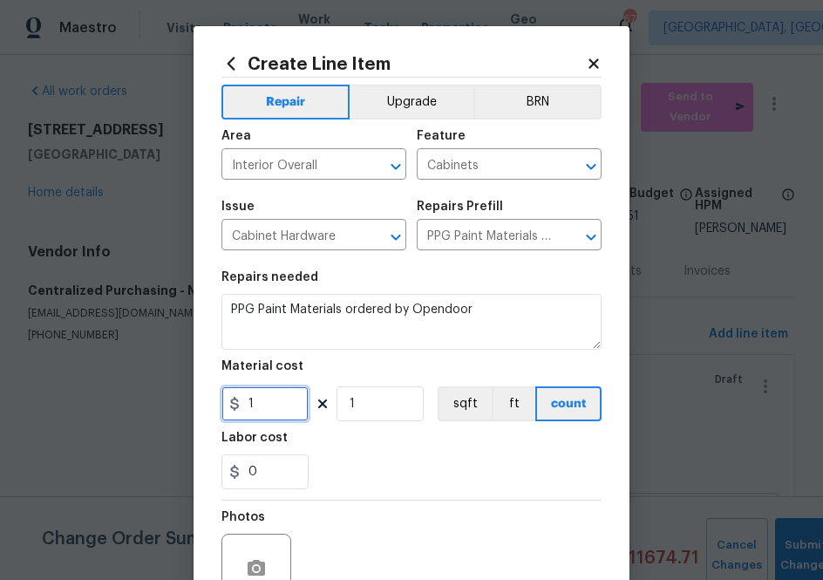
click at [274, 405] on input "1" at bounding box center [264, 403] width 87 height 35
paste input "227.35"
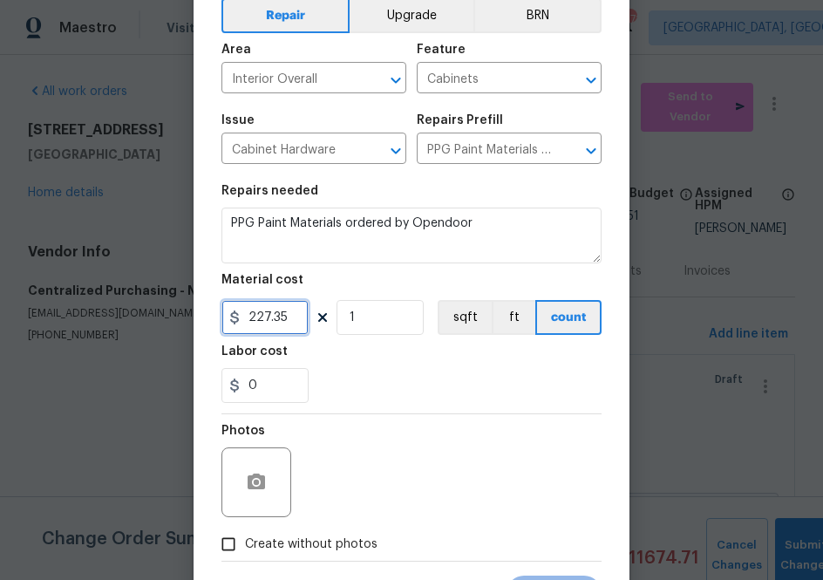
scroll to position [172, 0]
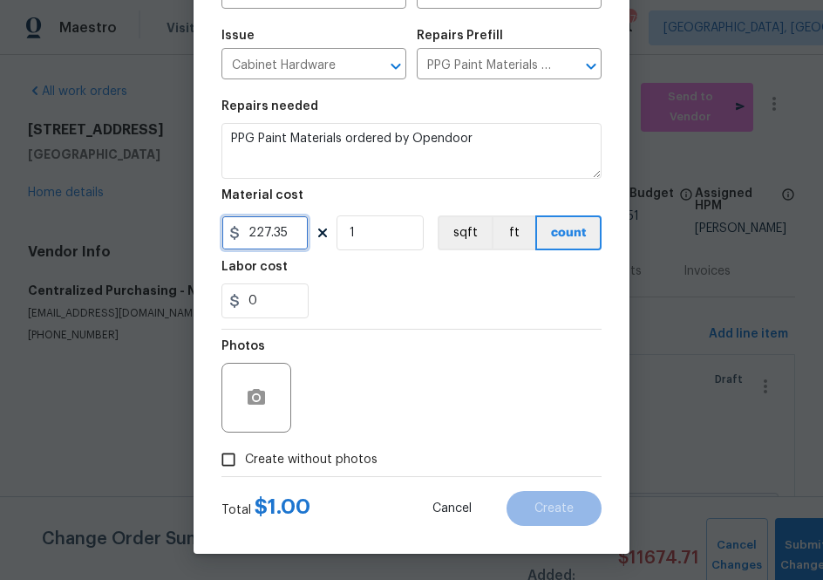
type input "227.35"
click at [332, 458] on span "Create without photos" at bounding box center [311, 460] width 132 height 18
click at [245, 458] on input "Create without photos" at bounding box center [228, 459] width 33 height 33
checkbox input "true"
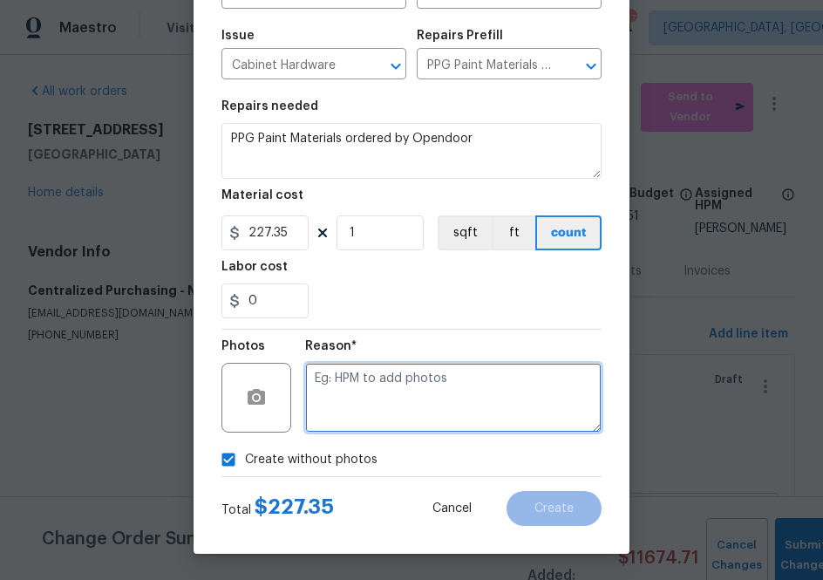
click at [364, 420] on textarea at bounding box center [453, 398] width 296 height 70
type textarea "na"
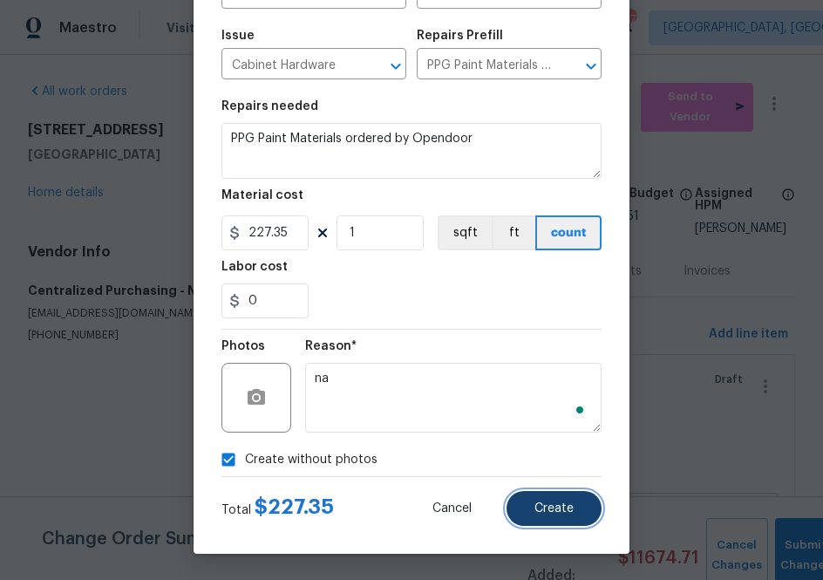
click at [554, 518] on button "Create" at bounding box center [553, 508] width 95 height 35
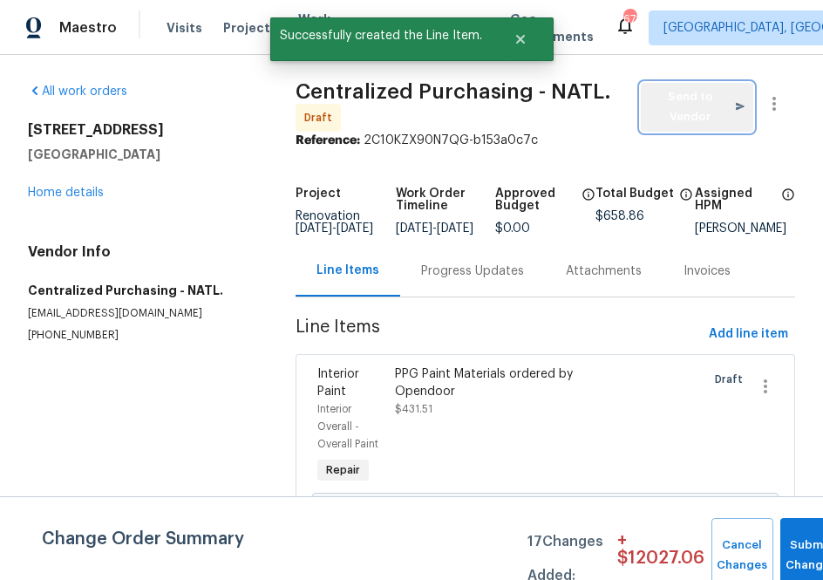
click at [688, 93] on span "Send to Vendor" at bounding box center [696, 107] width 95 height 40
